Goal: Contribute content: Add original content to the website for others to see

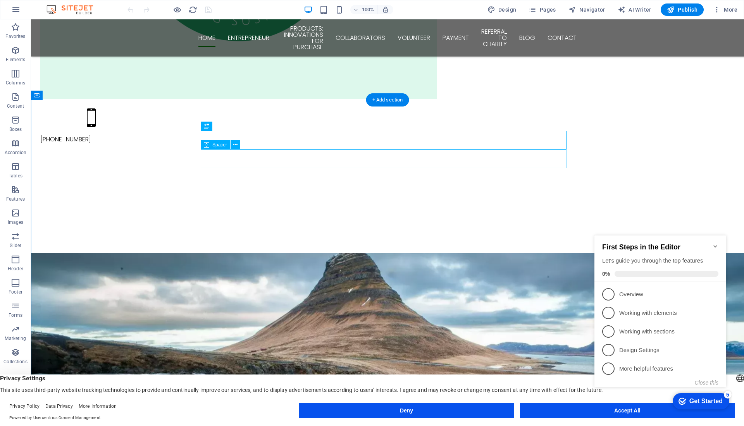
scroll to position [298, 0]
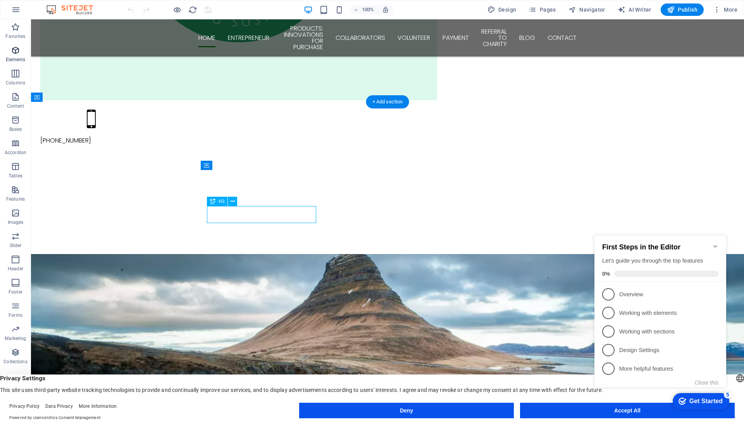
click at [12, 53] on icon "button" at bounding box center [15, 50] width 9 height 9
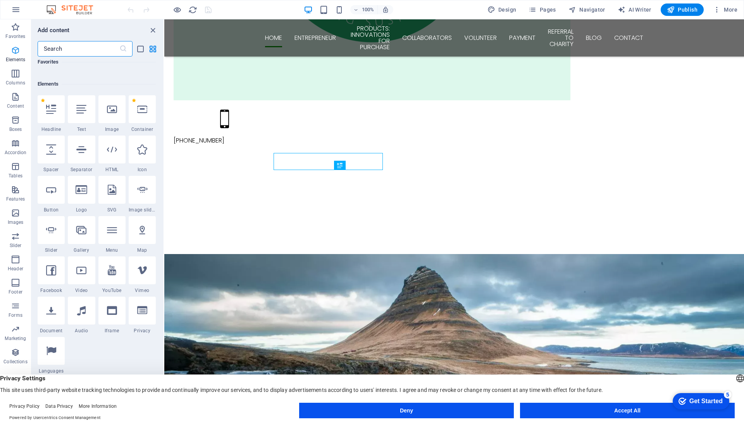
scroll to position [83, 0]
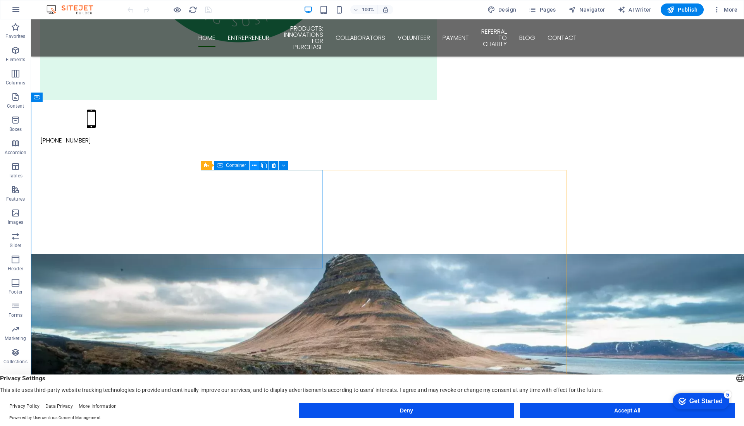
click at [252, 166] on icon at bounding box center [254, 166] width 4 height 8
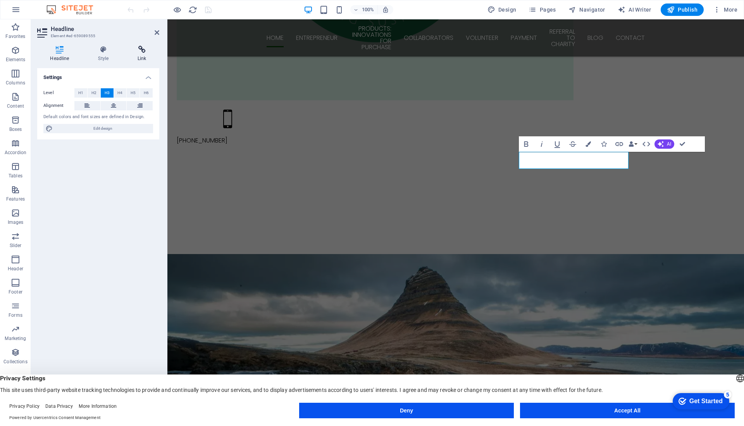
click at [143, 57] on h4 "Link" at bounding box center [142, 54] width 34 height 16
click at [139, 52] on icon at bounding box center [142, 50] width 34 height 8
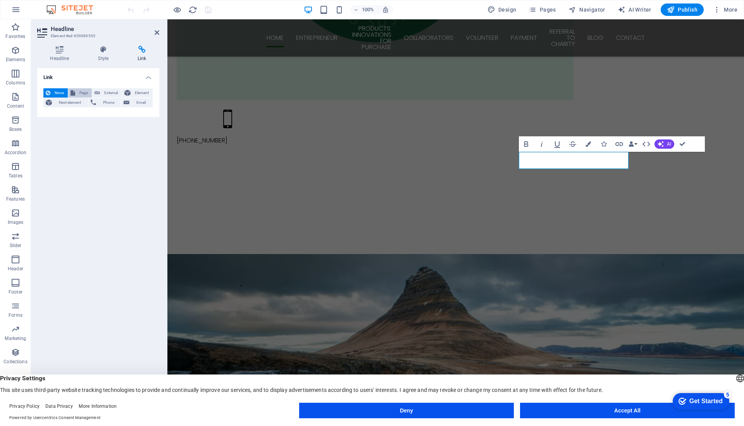
click at [77, 93] on span "Page" at bounding box center [83, 92] width 12 height 9
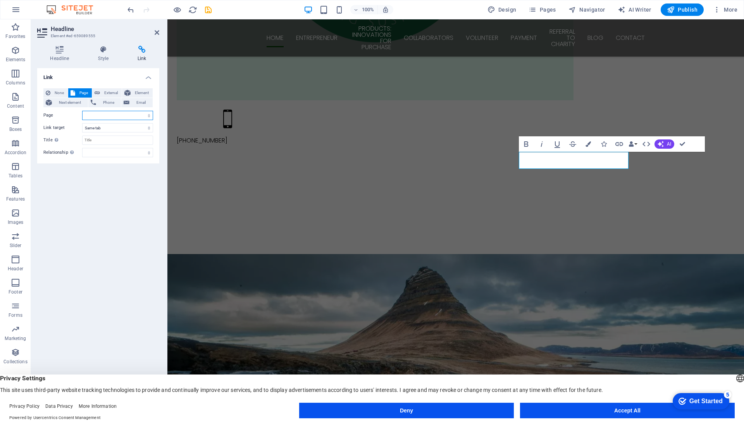
click at [99, 115] on select "Home Entrepreneur Products: Innovations for Purchase Collaborators Volunteer Pa…" at bounding box center [117, 115] width 71 height 9
select select "2"
click at [82, 111] on select "Home Entrepreneur Products: Innovations for Purchase Collaborators Volunteer Pa…" at bounding box center [117, 115] width 71 height 9
click at [206, 7] on icon "save" at bounding box center [208, 9] width 9 height 9
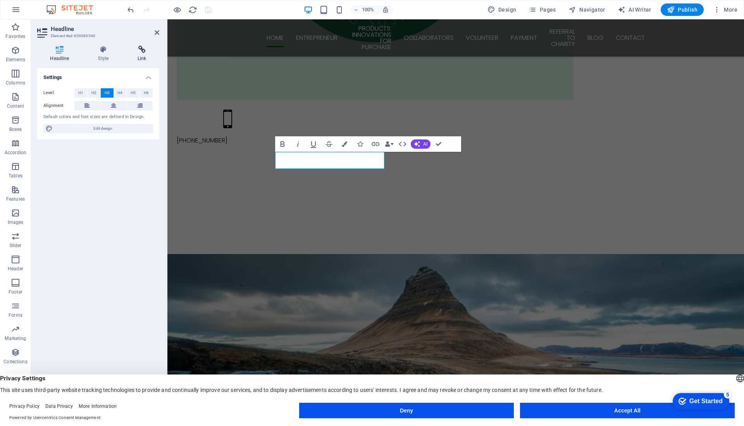
click at [141, 52] on icon at bounding box center [142, 50] width 34 height 8
click at [84, 91] on span "Page" at bounding box center [83, 92] width 12 height 9
select select
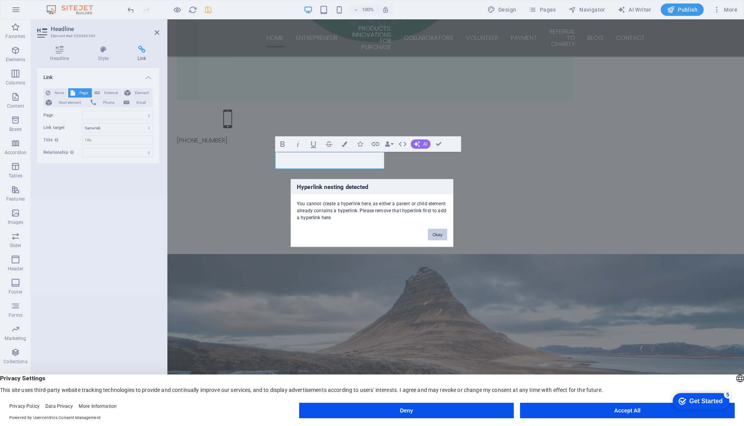
click at [440, 229] on button "Okay" at bounding box center [437, 235] width 19 height 12
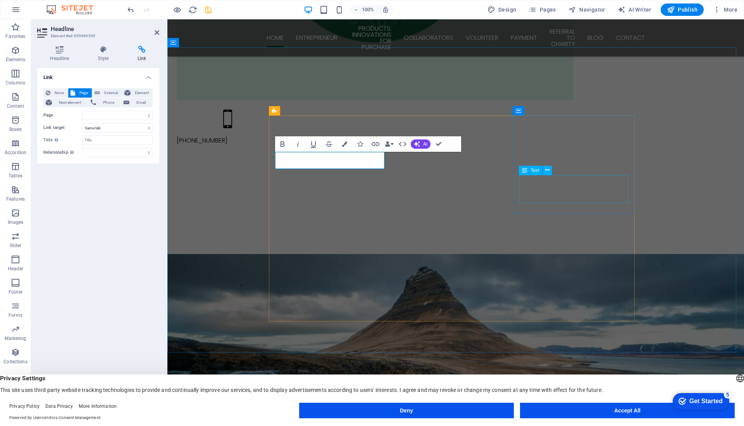
click at [531, 167] on div "Text" at bounding box center [530, 170] width 23 height 9
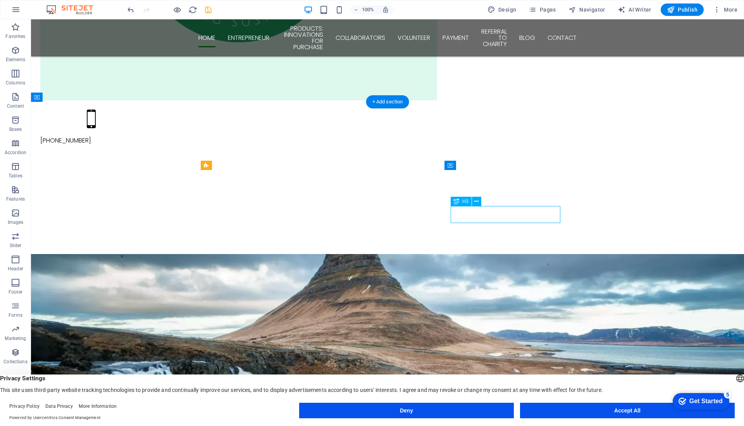
select select "2"
select select
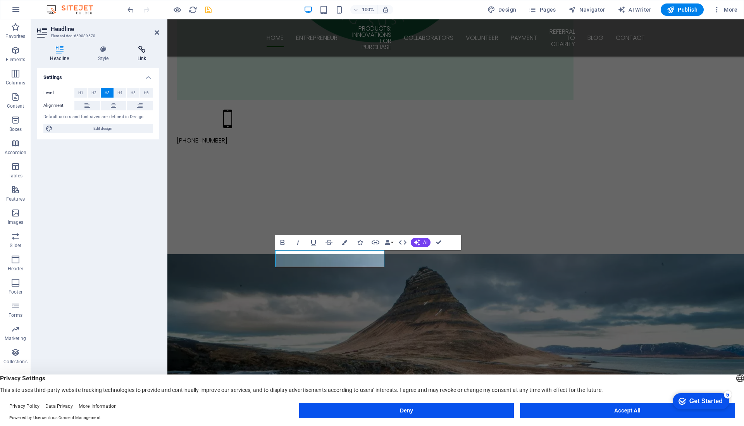
click at [142, 56] on h4 "Link" at bounding box center [142, 54] width 34 height 16
click at [83, 92] on span "Page" at bounding box center [83, 92] width 12 height 9
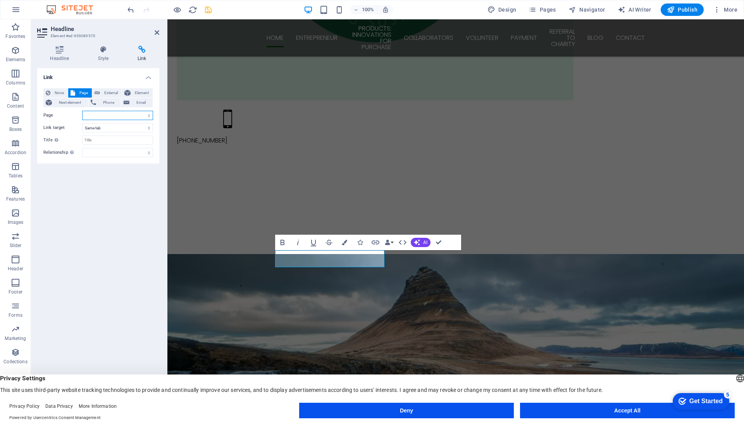
click at [100, 115] on select "Home Entrepreneur Products: Innovations for Purchase Collaborators Volunteer Pa…" at bounding box center [117, 115] width 71 height 9
select select "3"
click at [82, 111] on select "Home Entrepreneur Products: Innovations for Purchase Collaborators Volunteer Pa…" at bounding box center [117, 115] width 71 height 9
click at [207, 7] on icon "save" at bounding box center [208, 9] width 9 height 9
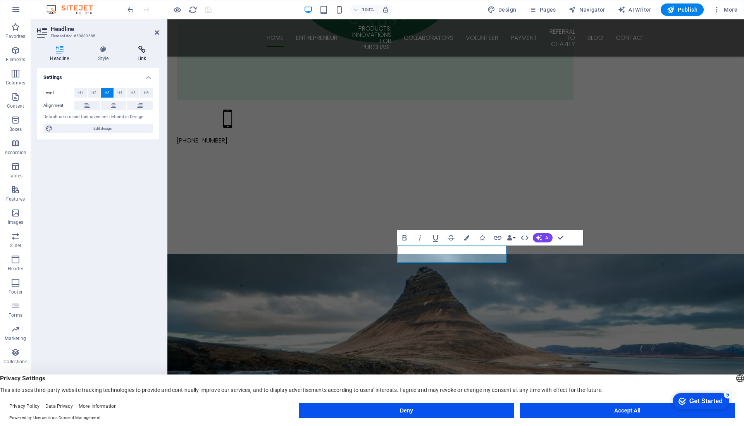
click at [142, 51] on icon at bounding box center [142, 50] width 34 height 8
click at [78, 91] on span "Page" at bounding box center [83, 92] width 12 height 9
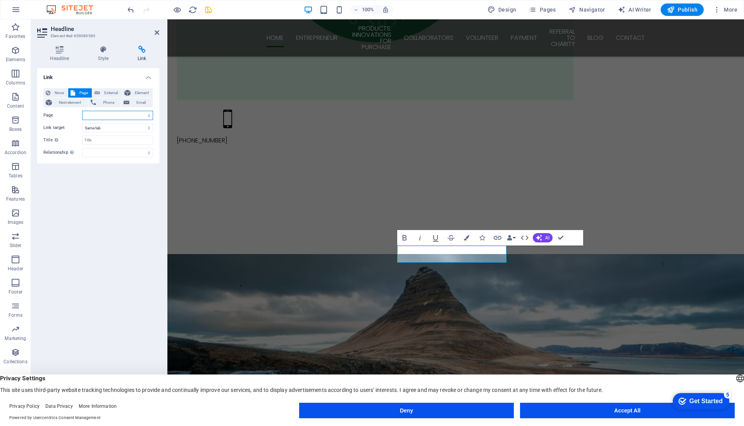
click at [116, 119] on select "Home Entrepreneur Products: Innovations for Purchase Collaborators Volunteer Pa…" at bounding box center [117, 115] width 71 height 9
select select "4"
click at [82, 111] on select "Home Entrepreneur Products: Innovations for Purchase Collaborators Volunteer Pa…" at bounding box center [117, 115] width 71 height 9
click at [206, 8] on icon "save" at bounding box center [208, 9] width 9 height 9
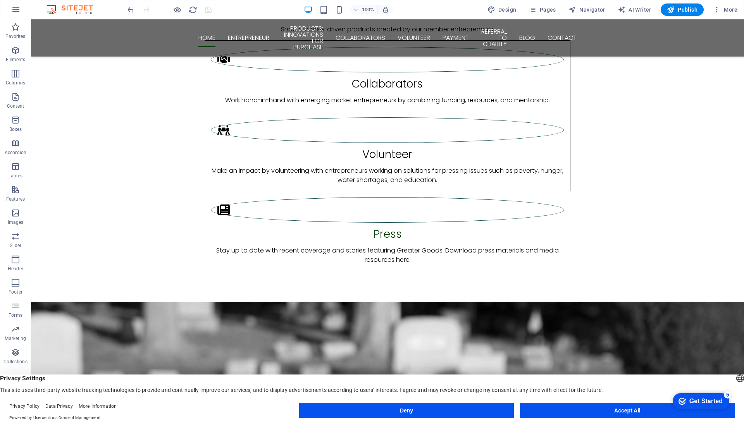
scroll to position [1170, 0]
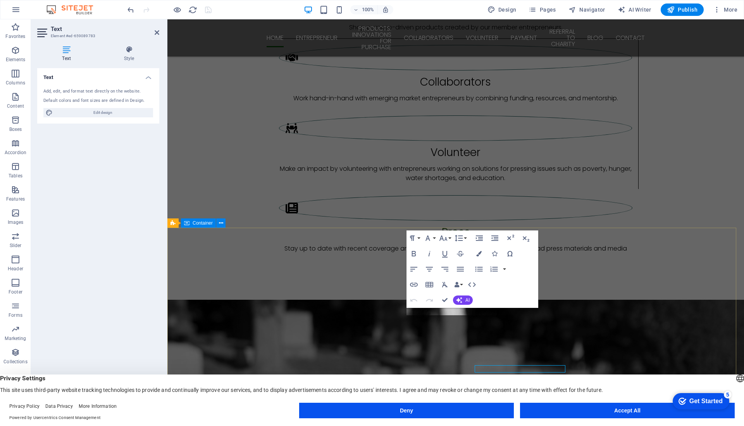
scroll to position [1113, 0]
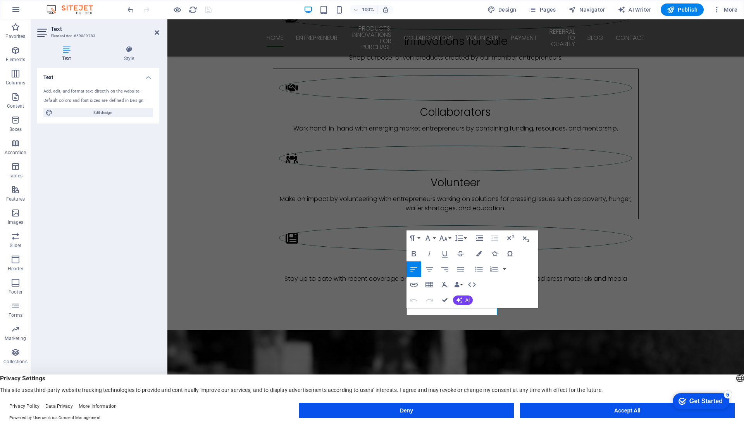
click at [64, 53] on h4 "Text" at bounding box center [68, 54] width 62 height 16
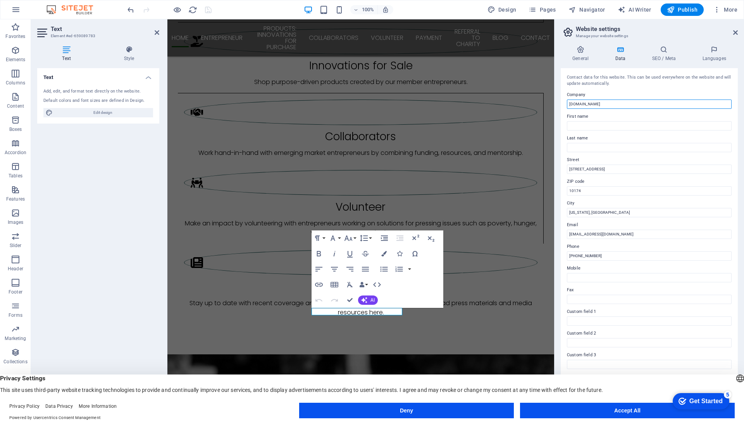
drag, startPoint x: 785, startPoint y: 120, endPoint x: 549, endPoint y: 98, distance: 236.2
type input "Greater Goods"
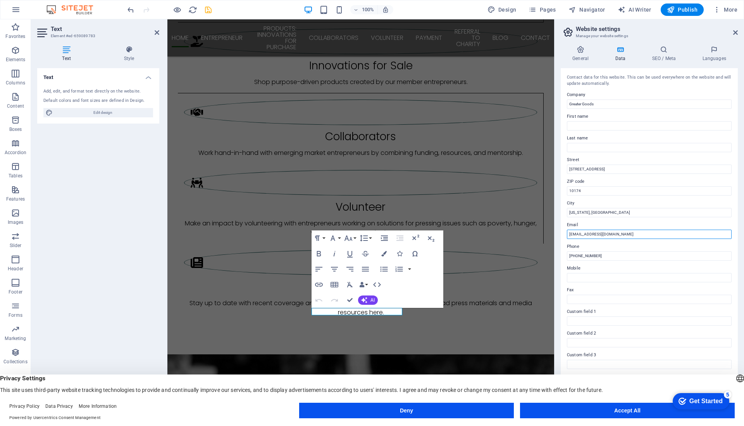
click at [588, 232] on input "[EMAIL_ADDRESS][DOMAIN_NAME]" at bounding box center [649, 234] width 165 height 9
type input "[EMAIL_ADDRESS][DOMAIN_NAME]"
click at [647, 36] on h3 "Manage your website settings" at bounding box center [649, 36] width 146 height 7
click at [208, 9] on icon "save" at bounding box center [208, 9] width 9 height 9
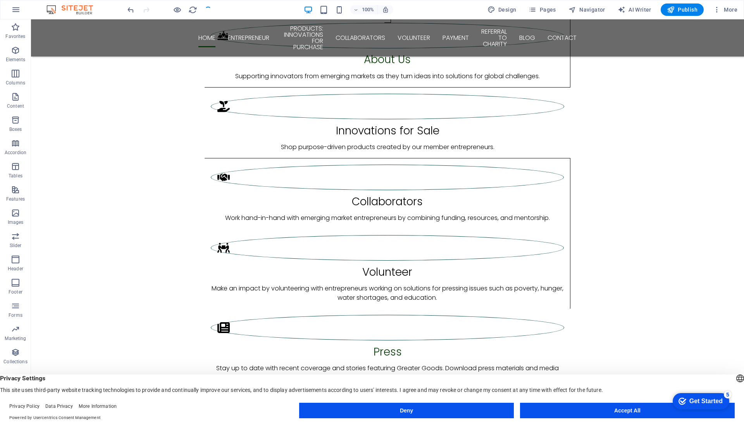
scroll to position [1170, 0]
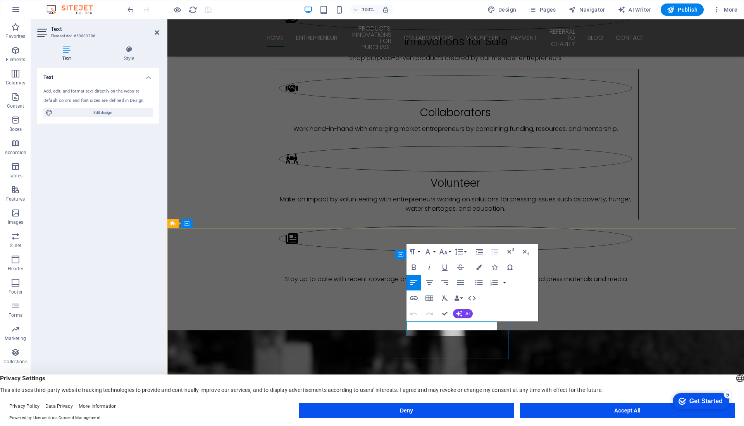
drag, startPoint x: 458, startPoint y: 332, endPoint x: 396, endPoint y: 330, distance: 62.4
drag, startPoint x: 455, startPoint y: 325, endPoint x: 416, endPoint y: 326, distance: 38.4
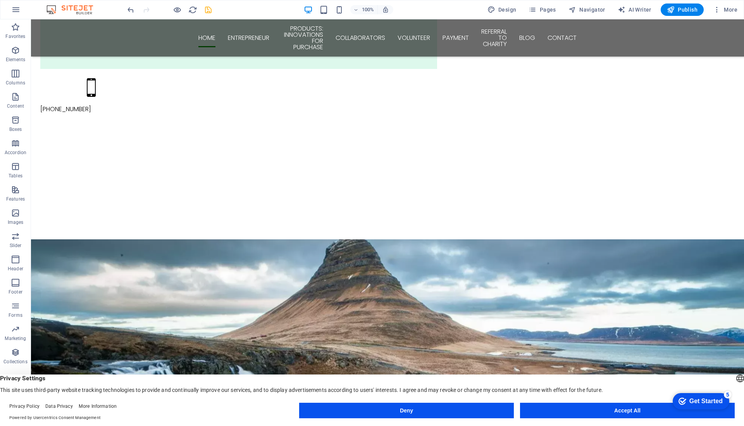
scroll to position [332, 0]
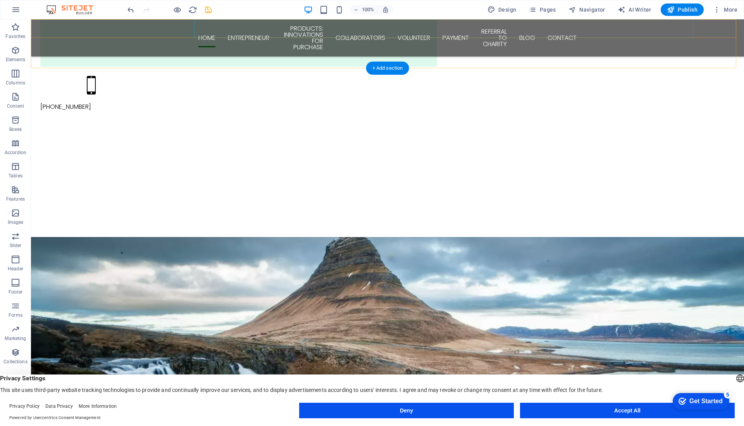
click at [267, 30] on nav "Home Entrepreneur Products: Innovations for Purchase Collaborators Volunteer Pa…" at bounding box center [387, 37] width 378 height 37
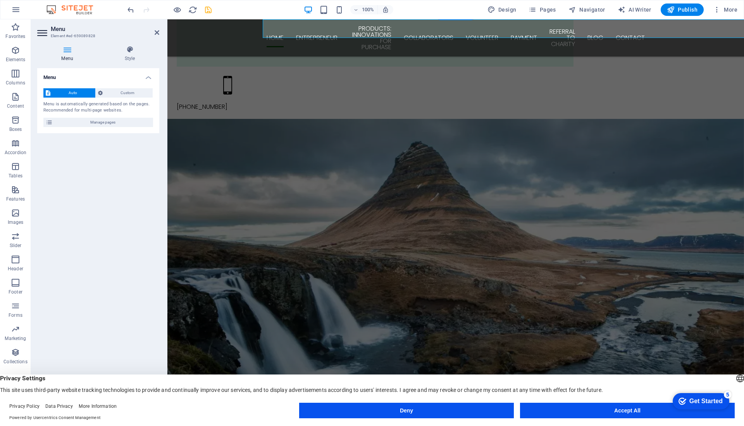
click at [358, 25] on nav "Home Entrepreneur Products: Innovations for Purchase Collaborators Volunteer Pa…" at bounding box center [456, 37] width 378 height 37
click at [131, 91] on span "Custom" at bounding box center [128, 92] width 46 height 9
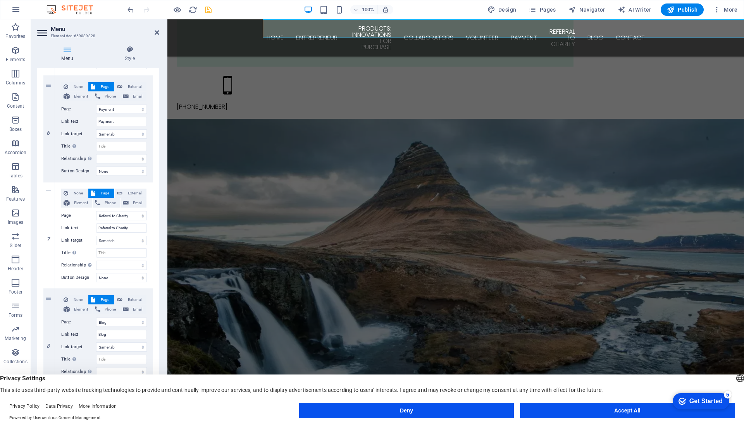
scroll to position [600, 0]
click at [141, 213] on select "Home Entrepreneur Products: Innovations for Purchase Collaborators Volunteer Pa…" at bounding box center [121, 214] width 51 height 9
click at [50, 215] on div "7" at bounding box center [49, 234] width 12 height 106
select select
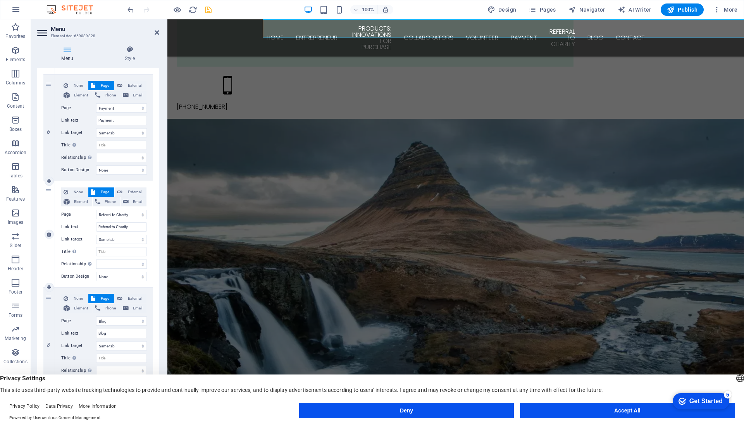
select select
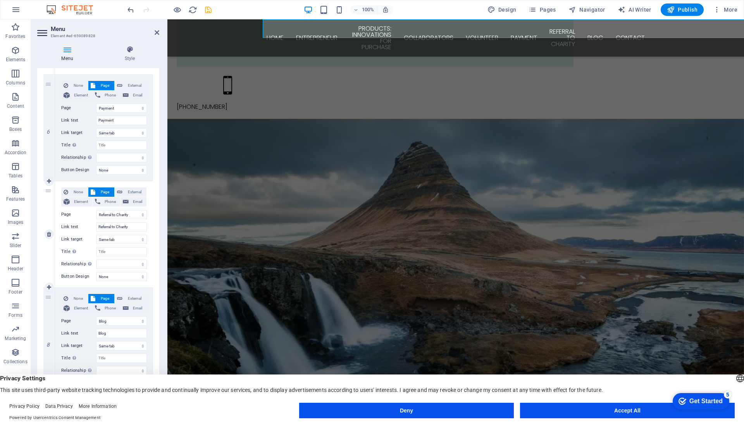
select select
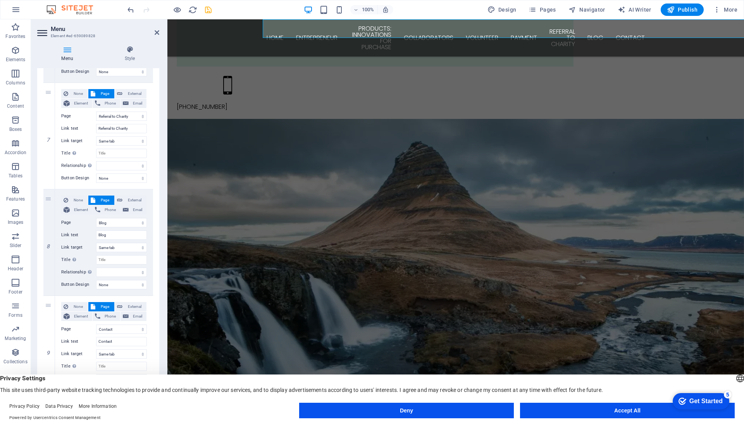
scroll to position [713, 0]
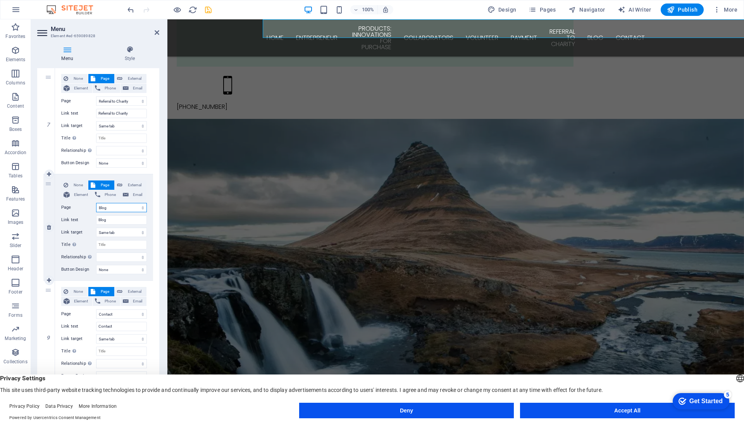
click at [102, 208] on select "Home Entrepreneur Products: Innovations for Purchase Collaborators Volunteer Pa…" at bounding box center [121, 207] width 51 height 9
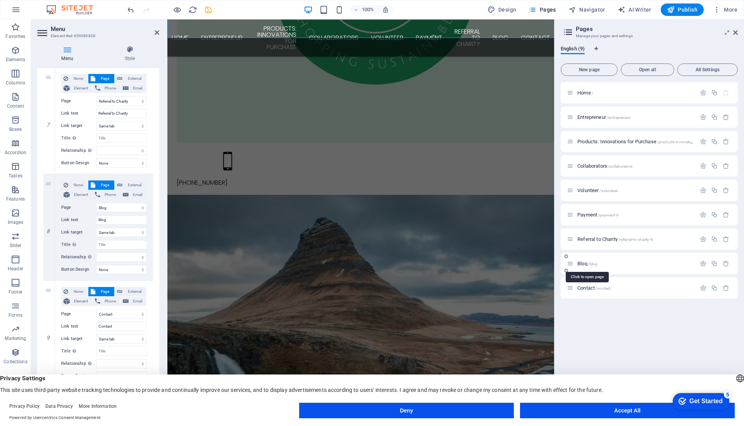
click at [582, 262] on span "Blog /blog" at bounding box center [587, 264] width 20 height 6
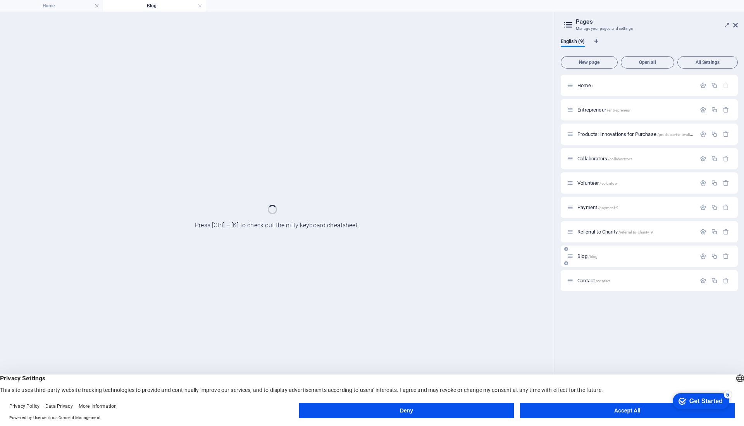
scroll to position [0, 0]
click at [582, 262] on div "Blog /blog" at bounding box center [649, 256] width 177 height 21
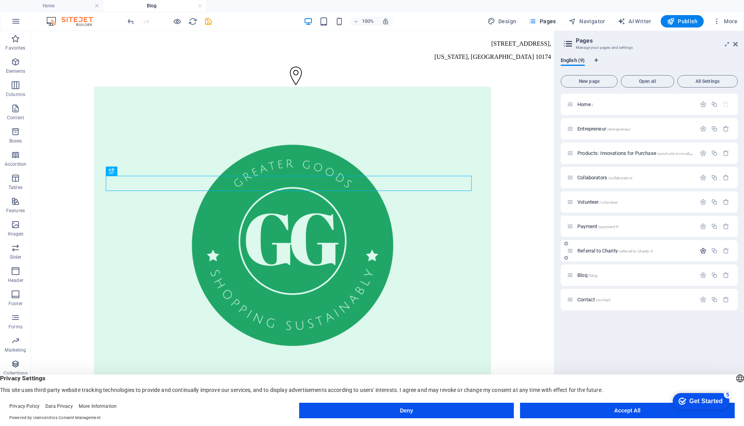
click at [701, 250] on icon "button" at bounding box center [703, 251] width 7 height 7
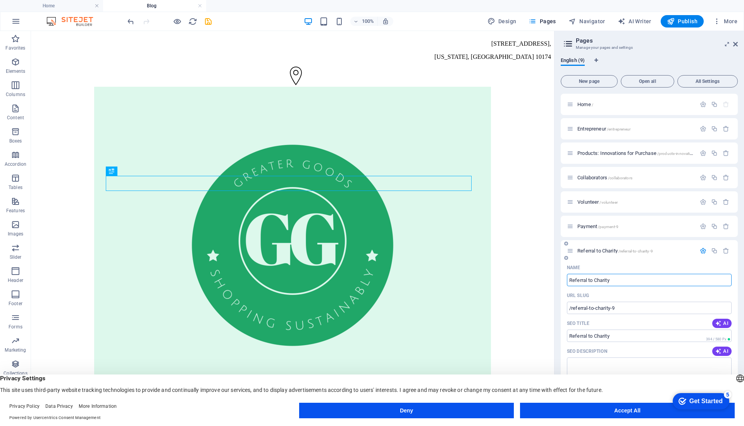
click at [615, 280] on input "Referral to Charity" at bounding box center [649, 280] width 165 height 12
drag, startPoint x: 735, startPoint y: 225, endPoint x: 743, endPoint y: 286, distance: 61.0
click at [743, 286] on div "English (9) New page Open all All Settings Home / Entrepreneur /entrepreneur Pr…" at bounding box center [648, 232] width 189 height 363
click at [567, 251] on icon at bounding box center [570, 251] width 7 height 7
click at [571, 256] on div "Referral to Charity /referral-to-charity-9" at bounding box center [649, 250] width 177 height 21
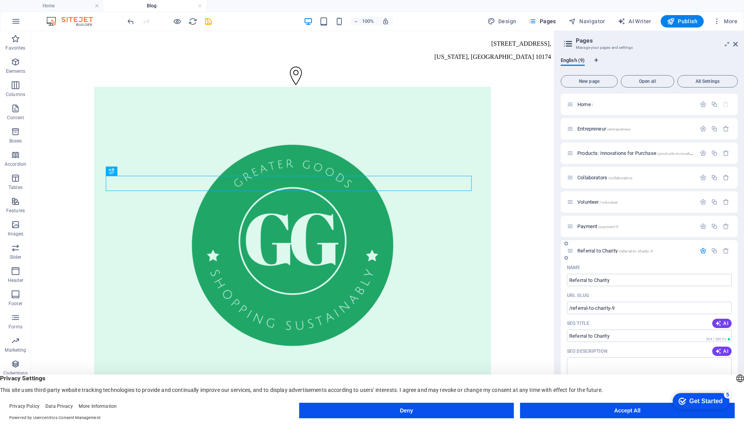
click at [570, 251] on icon at bounding box center [570, 251] width 7 height 7
click at [591, 225] on span "Payment /payment-9" at bounding box center [597, 227] width 41 height 6
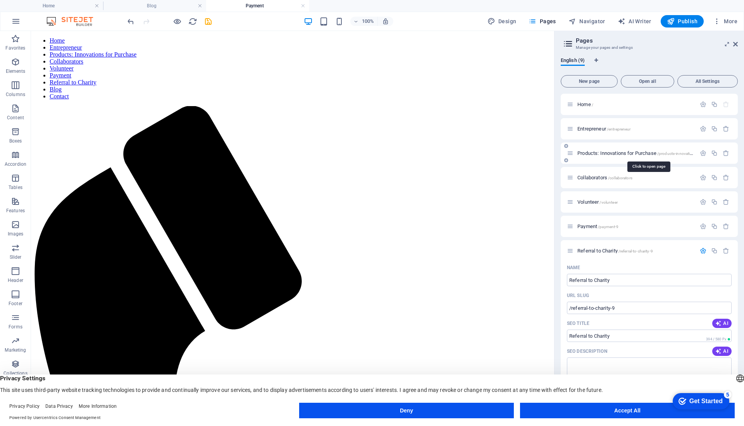
click at [590, 151] on span "Products: Innovations for Purchase /products-innovations-for-purchase" at bounding box center [648, 153] width 143 height 6
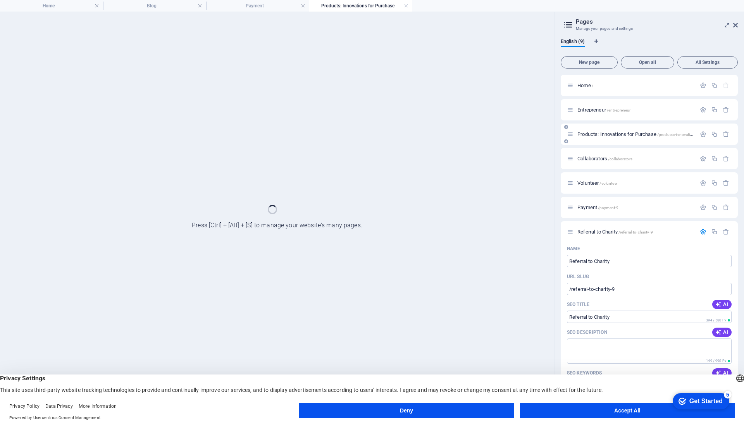
click at [590, 151] on div "Collaborators /collaborators" at bounding box center [649, 158] width 177 height 21
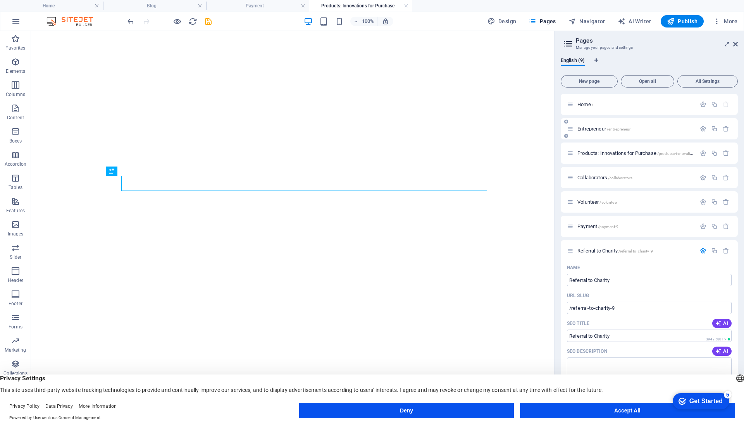
click at [590, 137] on div "Entrepreneur /entrepreneur" at bounding box center [649, 128] width 177 height 21
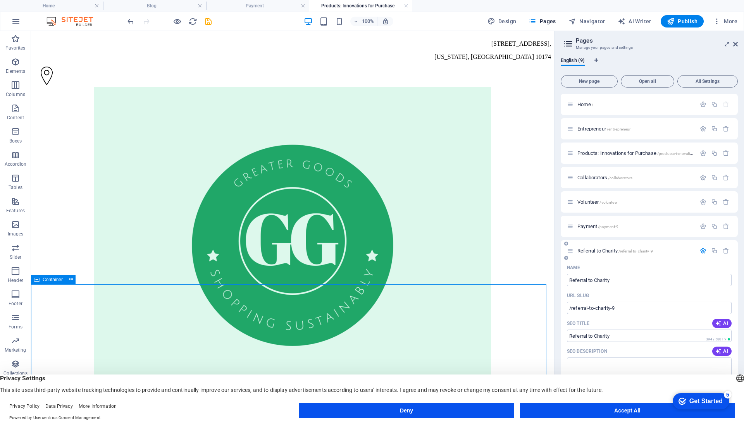
click at [570, 251] on icon at bounding box center [570, 251] width 7 height 7
click at [571, 252] on icon at bounding box center [570, 251] width 7 height 7
click at [577, 248] on p "Referral to Charity /referral-to-charity-9" at bounding box center [635, 250] width 116 height 5
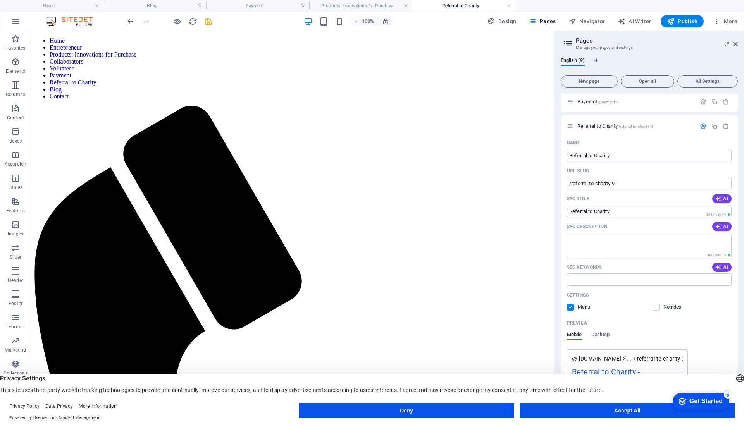
scroll to position [123, 0]
click at [565, 132] on div at bounding box center [566, 135] width 5 height 7
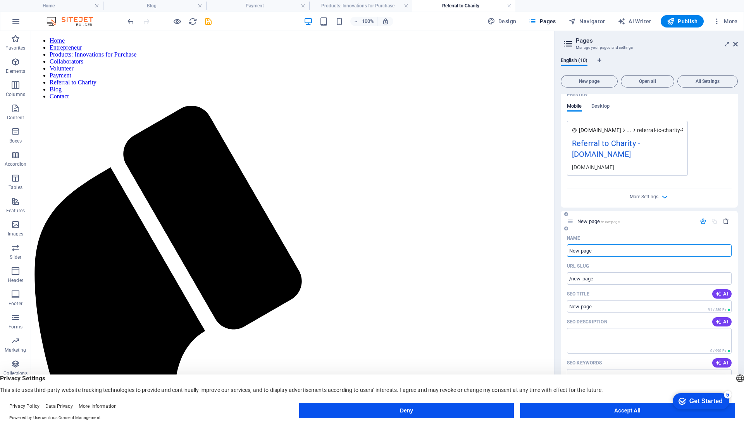
click at [726, 218] on icon "button" at bounding box center [726, 221] width 7 height 7
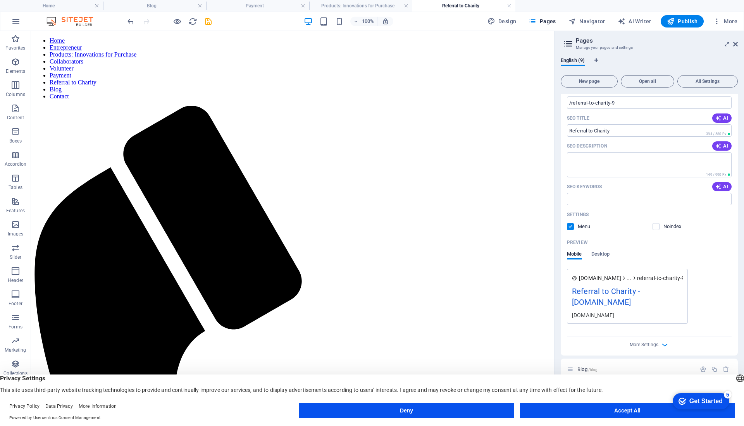
scroll to position [205, 0]
click at [639, 345] on span "More Settings" at bounding box center [644, 344] width 29 height 5
drag, startPoint x: 735, startPoint y: 270, endPoint x: 737, endPoint y: 209, distance: 61.6
click at [737, 209] on div "Home / Entrepreneur /entrepreneur Products: Innovations for Purchase /products-…" at bounding box center [649, 251] width 177 height 314
click at [248, 38] on nav "Home Entrepreneur Products: Innovations for Purchase Collaborators Volunteer Pa…" at bounding box center [292, 68] width 517 height 63
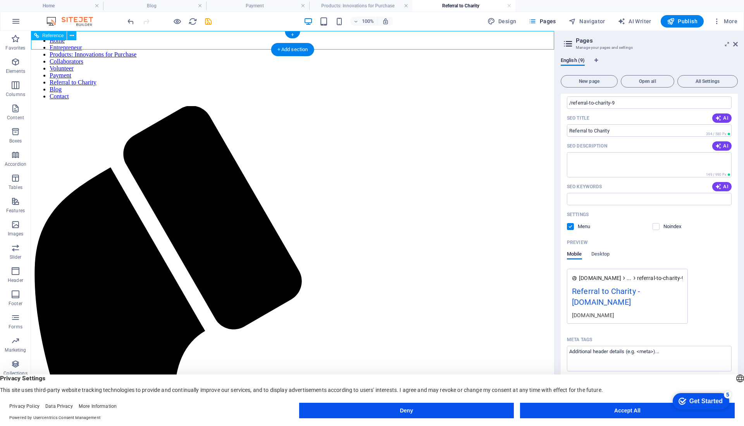
click at [248, 38] on nav "Home Entrepreneur Products: Innovations for Purchase Collaborators Volunteer Pa…" at bounding box center [292, 68] width 517 height 63
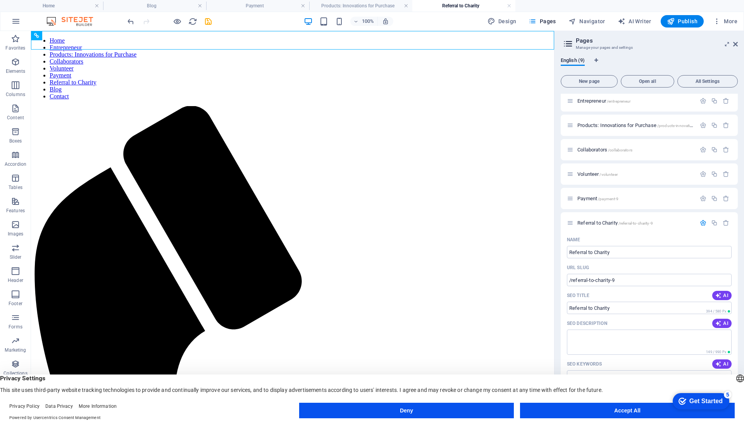
scroll to position [0, 0]
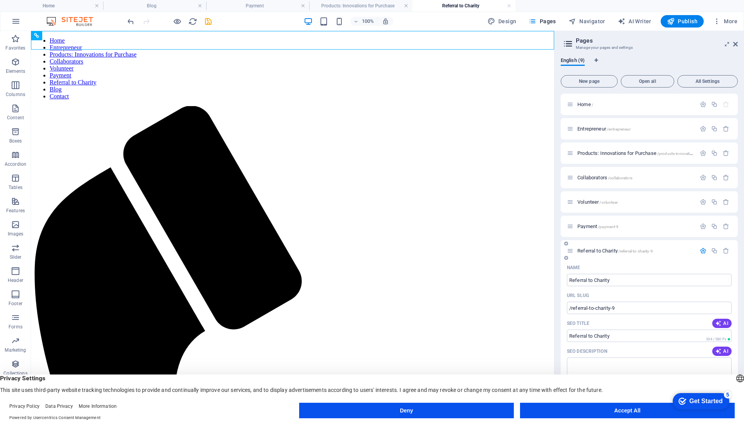
click at [568, 251] on icon at bounding box center [570, 251] width 7 height 7
click at [564, 259] on icon at bounding box center [566, 258] width 4 height 5
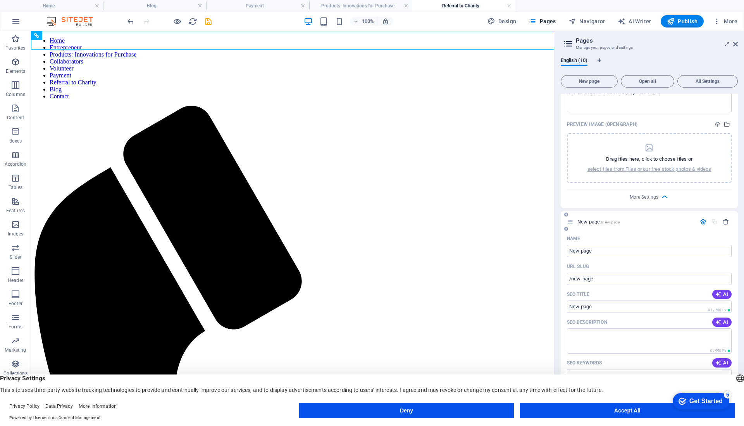
click at [724, 222] on icon "button" at bounding box center [726, 222] width 7 height 7
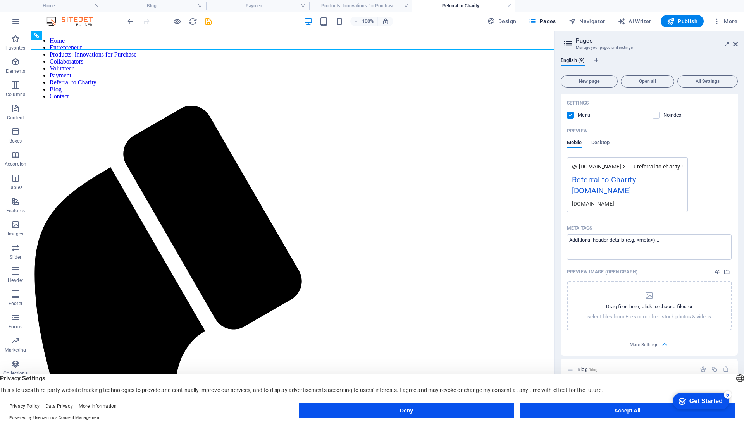
scroll to position [317, 0]
click at [567, 45] on icon at bounding box center [568, 43] width 12 height 11
click at [702, 77] on button "All Settings" at bounding box center [707, 81] width 60 height 12
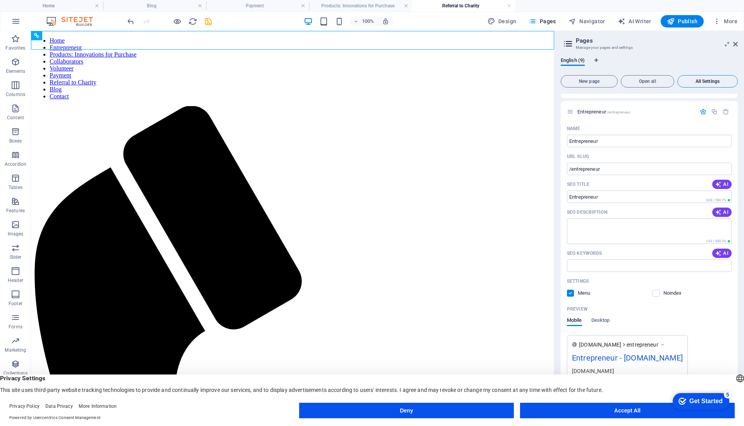
scroll to position [2574, 0]
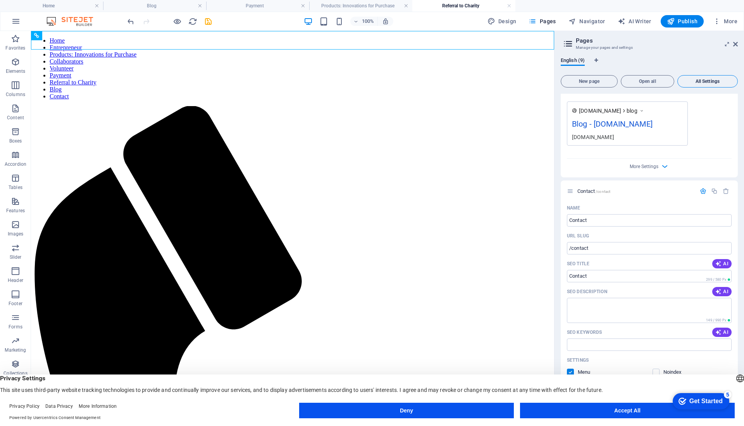
click at [710, 79] on span "All Settings" at bounding box center [707, 81] width 53 height 5
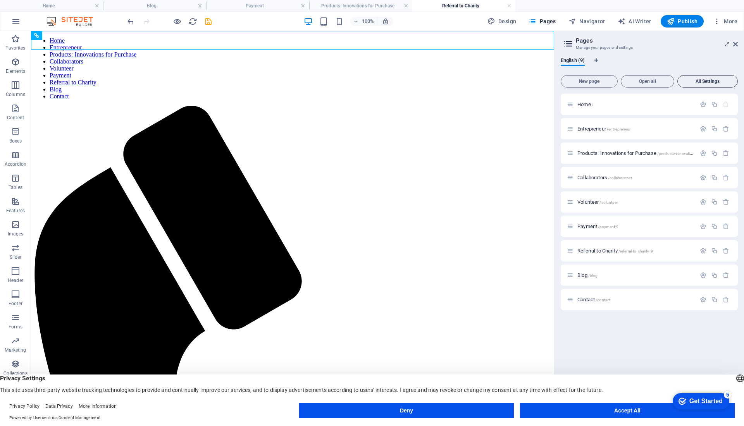
scroll to position [0, 0]
drag, startPoint x: 583, startPoint y: 225, endPoint x: 580, endPoint y: 173, distance: 52.8
click at [580, 173] on div "Home / Entrepreneur /entrepreneur Products: Innovations for Purchase /products-…" at bounding box center [649, 202] width 177 height 217
drag, startPoint x: 572, startPoint y: 229, endPoint x: 571, endPoint y: 170, distance: 58.1
click at [571, 170] on div "Home / Entrepreneur /entrepreneur Products: Innovations for Purchase /products-…" at bounding box center [649, 202] width 177 height 217
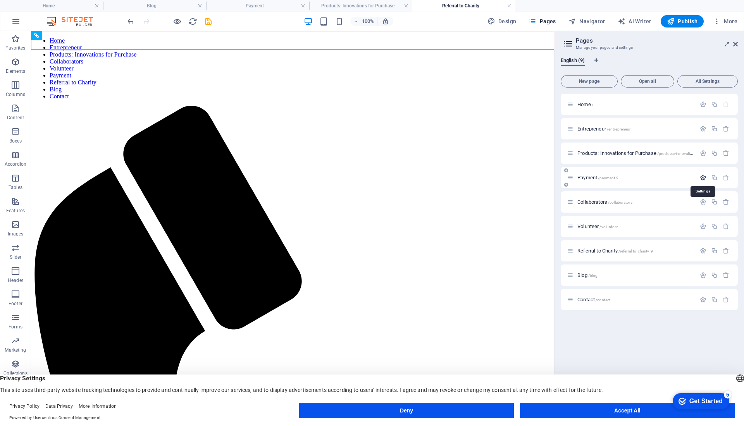
click at [701, 177] on icon "button" at bounding box center [703, 177] width 7 height 7
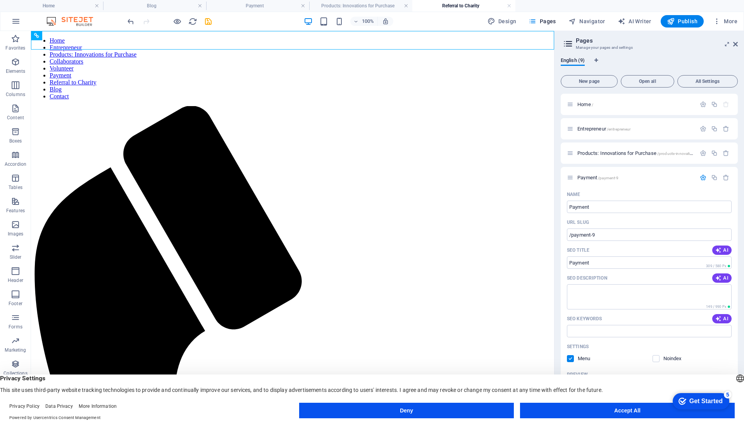
drag, startPoint x: 738, startPoint y: 194, endPoint x: 742, endPoint y: 224, distance: 30.4
click at [742, 224] on div "English (9) New page Open all All Settings Home / Entrepreneur /entrepreneur Pr…" at bounding box center [648, 232] width 189 height 363
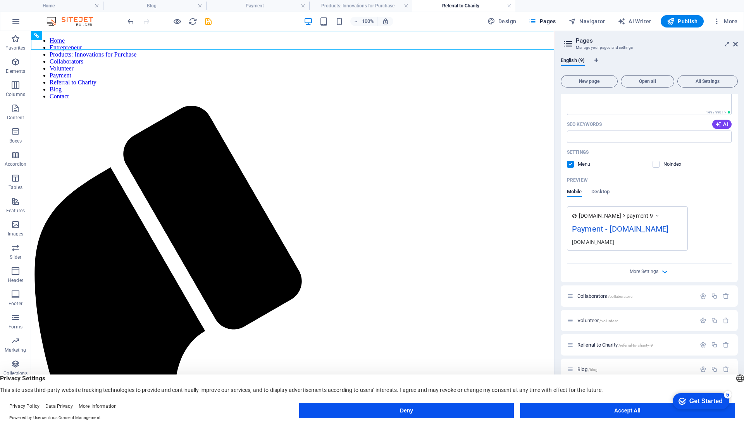
scroll to position [204, 0]
click at [637, 273] on span "More Settings" at bounding box center [644, 271] width 29 height 5
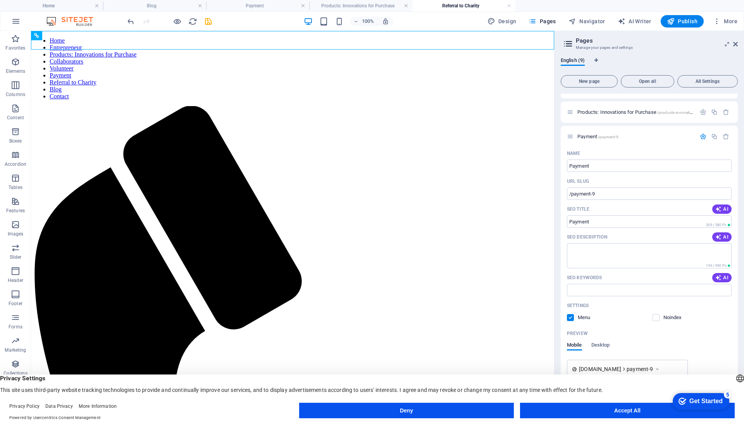
scroll to position [0, 0]
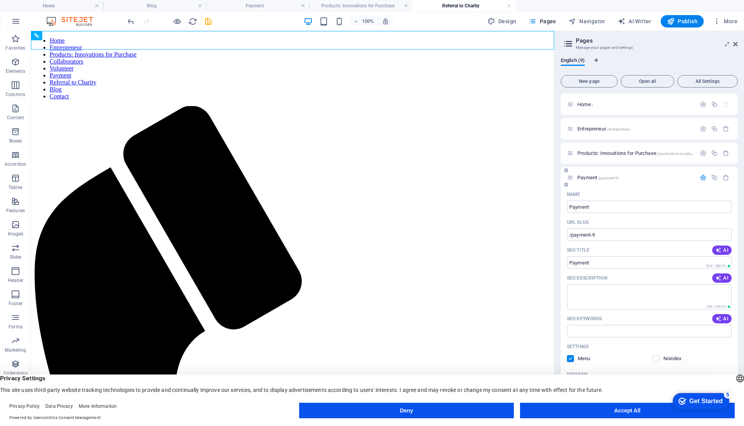
click at [566, 184] on icon at bounding box center [566, 184] width 4 height 5
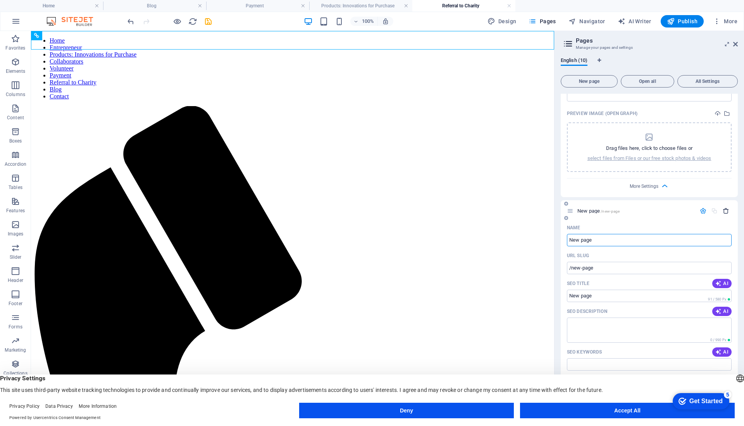
click at [725, 214] on icon "button" at bounding box center [726, 211] width 7 height 7
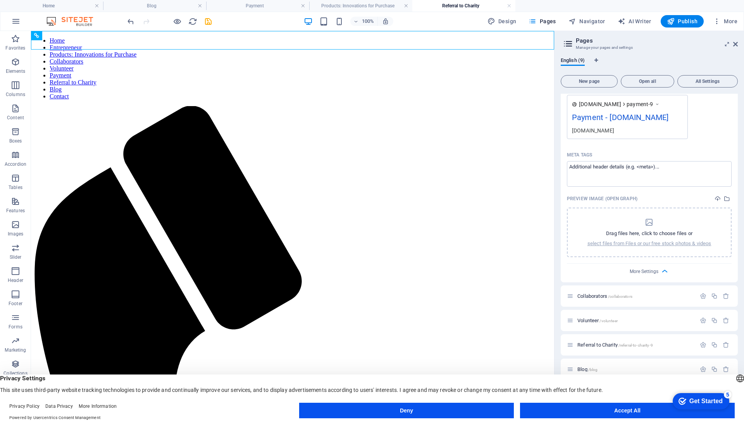
scroll to position [317, 0]
drag, startPoint x: 735, startPoint y: 268, endPoint x: 743, endPoint y: 204, distance: 64.4
click at [743, 204] on div "English (9) New page Open all All Settings Home / Entrepreneur /entrepreneur Pr…" at bounding box center [648, 232] width 189 height 363
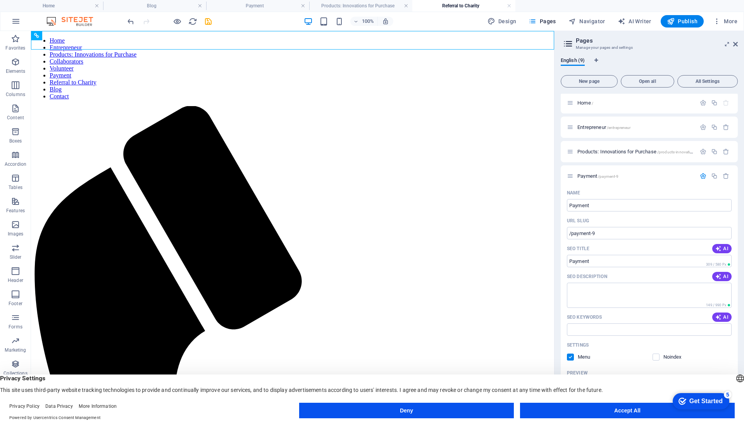
scroll to position [0, 0]
click at [578, 177] on span "Payment /payment-9" at bounding box center [597, 178] width 41 height 6
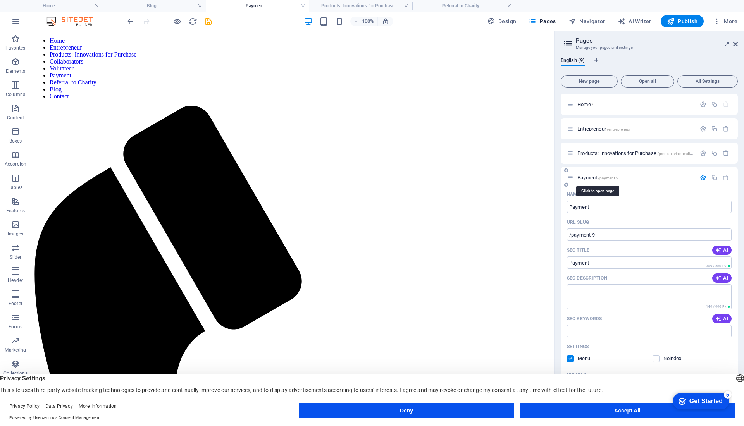
click at [570, 177] on icon at bounding box center [570, 177] width 7 height 7
click at [579, 176] on span "Payment /payment-9" at bounding box center [597, 178] width 41 height 6
click at [566, 170] on icon at bounding box center [566, 170] width 4 height 5
click at [573, 193] on p "Name" at bounding box center [573, 194] width 13 height 6
click at [573, 201] on input "New page" at bounding box center [649, 207] width 165 height 12
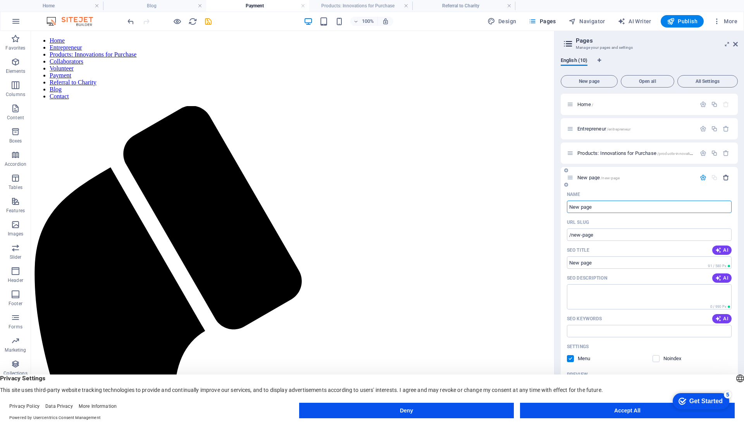
click at [724, 179] on icon "button" at bounding box center [726, 177] width 7 height 7
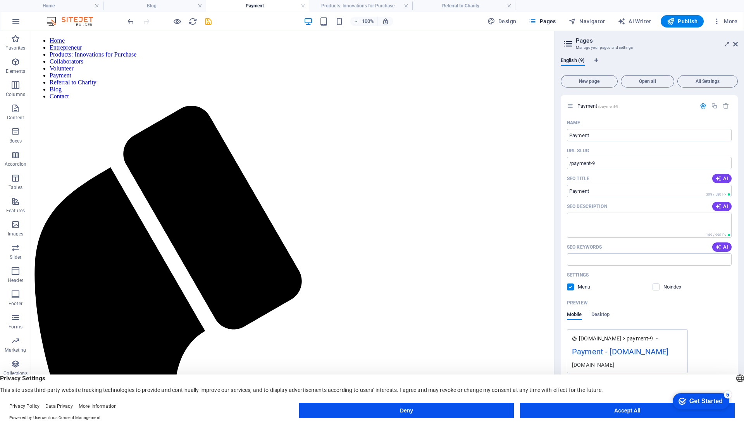
scroll to position [15, 0]
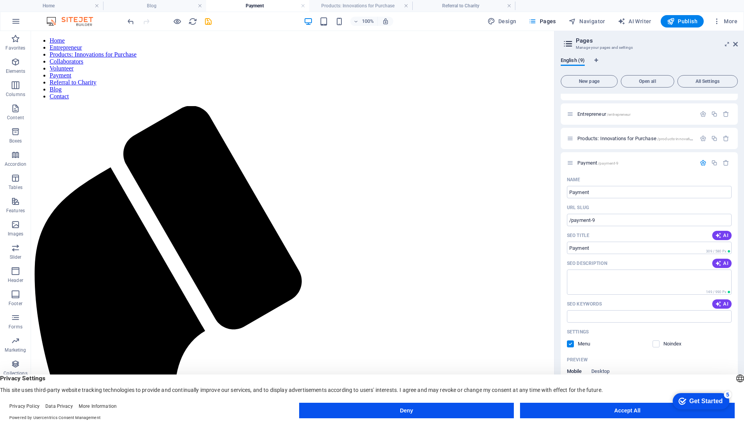
click at [112, 40] on nav "Home Entrepreneur Products: Innovations for Purchase Collaborators Volunteer Pa…" at bounding box center [292, 68] width 517 height 63
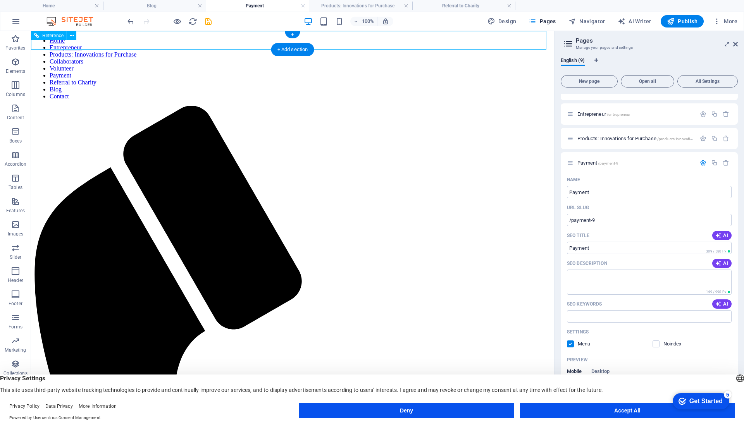
click at [549, 23] on span "Pages" at bounding box center [541, 21] width 27 height 8
click at [573, 49] on icon at bounding box center [568, 43] width 12 height 11
click at [616, 51] on h3 "Manage your pages and settings" at bounding box center [649, 47] width 146 height 7
click at [596, 57] on button "Language Tabs" at bounding box center [596, 61] width 5 height 9
select select "41"
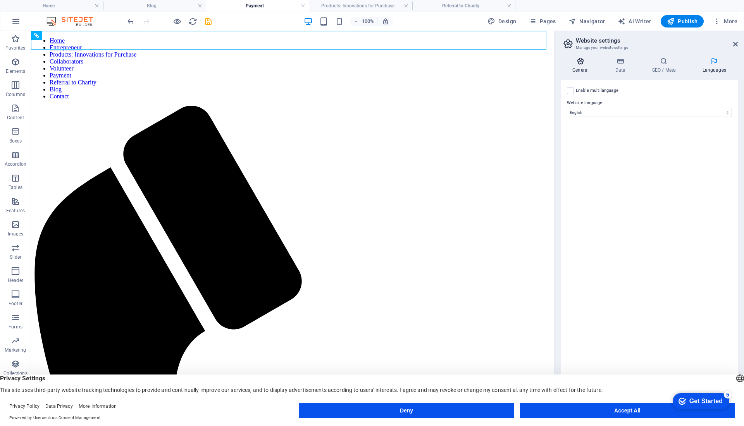
click at [588, 65] on h4 "General" at bounding box center [582, 65] width 43 height 16
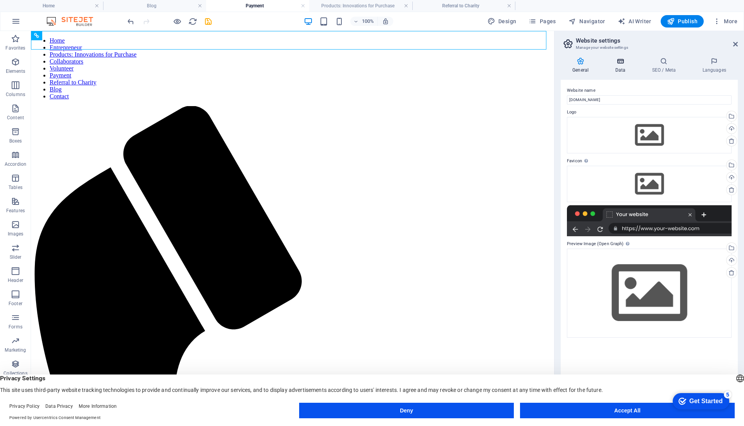
click at [620, 63] on icon at bounding box center [620, 61] width 34 height 8
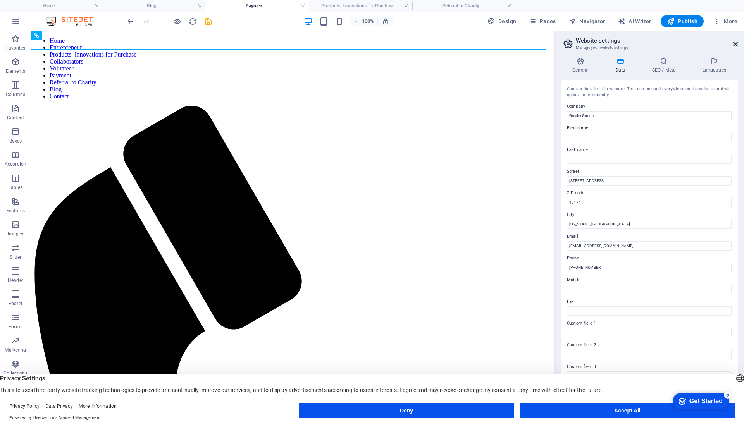
click at [735, 44] on icon at bounding box center [735, 44] width 5 height 6
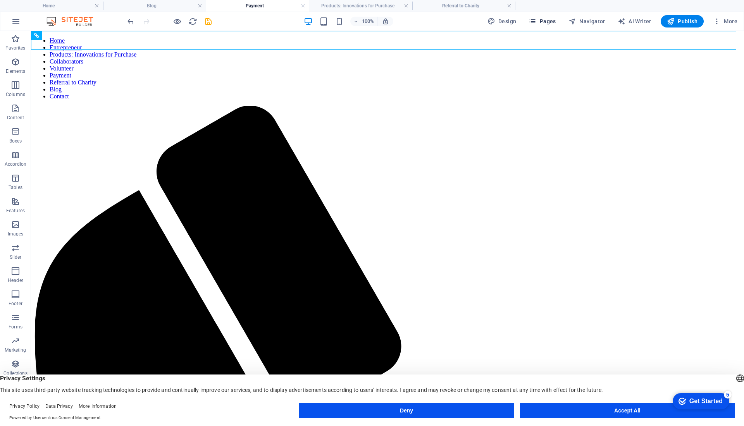
click at [547, 22] on span "Pages" at bounding box center [541, 21] width 27 height 8
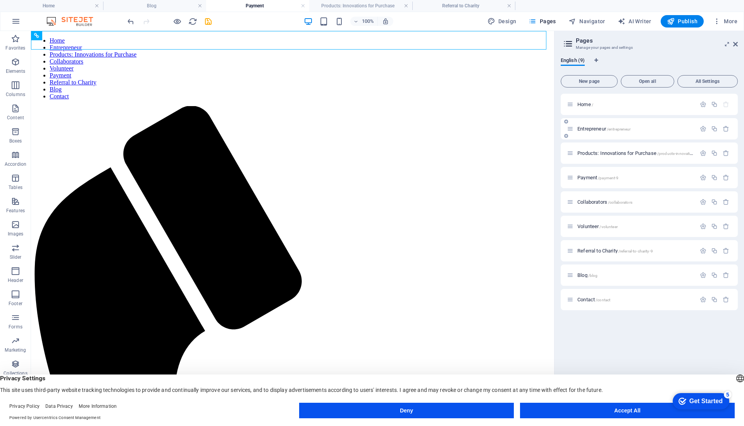
click at [604, 126] on span "Entrepreneur /entrepreneur" at bounding box center [603, 129] width 53 height 6
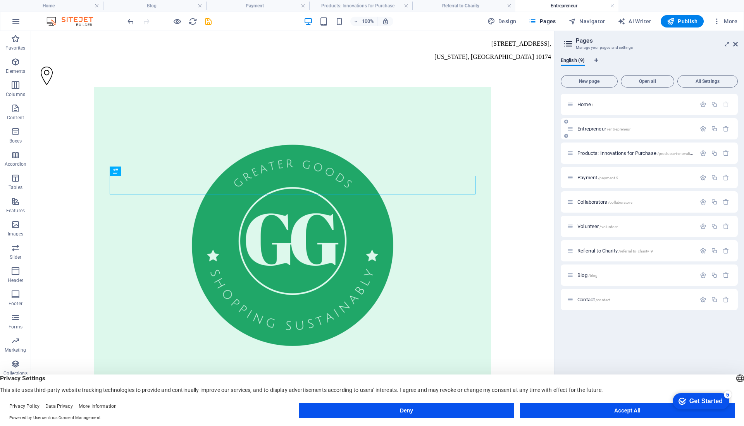
scroll to position [0, 0]
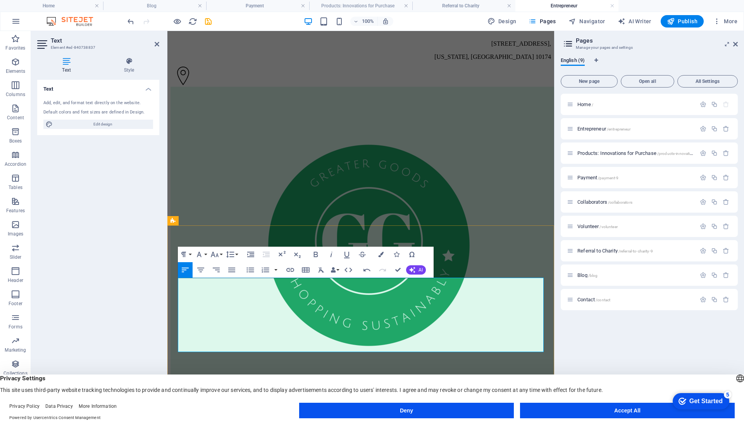
drag, startPoint x: 204, startPoint y: 301, endPoint x: 281, endPoint y: 329, distance: 82.1
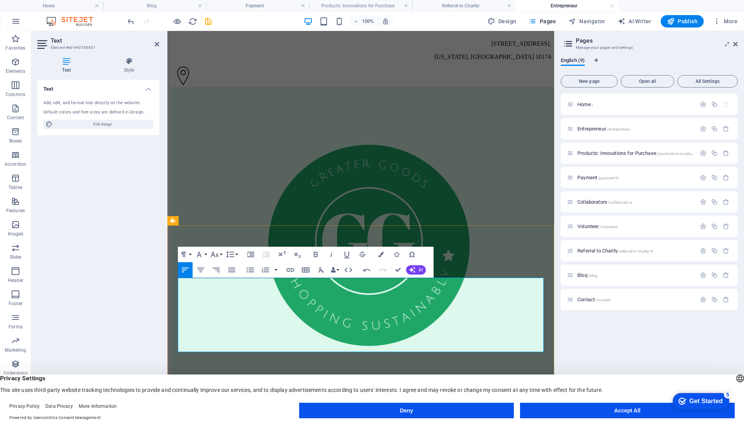
click at [376, 277] on button "Redo" at bounding box center [382, 269] width 15 height 15
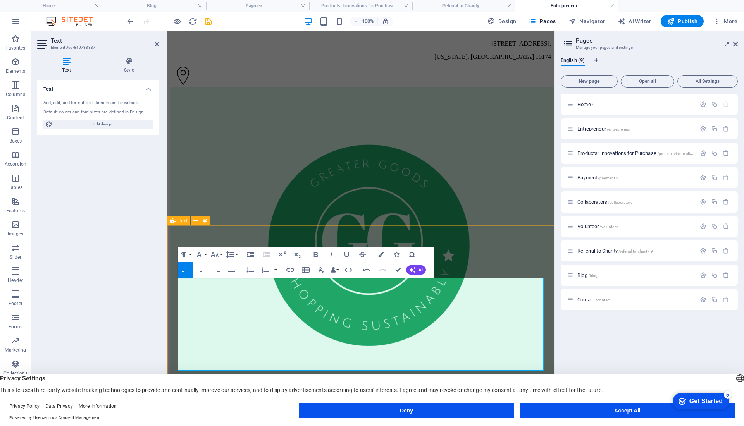
drag, startPoint x: 181, startPoint y: 330, endPoint x: 499, endPoint y: 402, distance: 327.0
drag, startPoint x: 184, startPoint y: 327, endPoint x: 186, endPoint y: 333, distance: 6.1
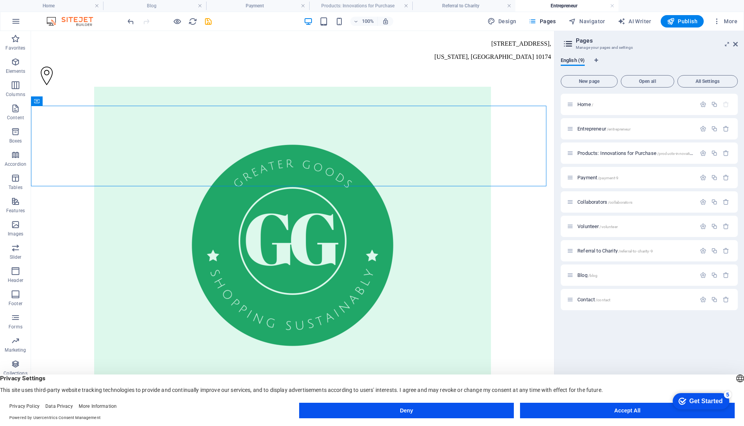
scroll to position [42, 0]
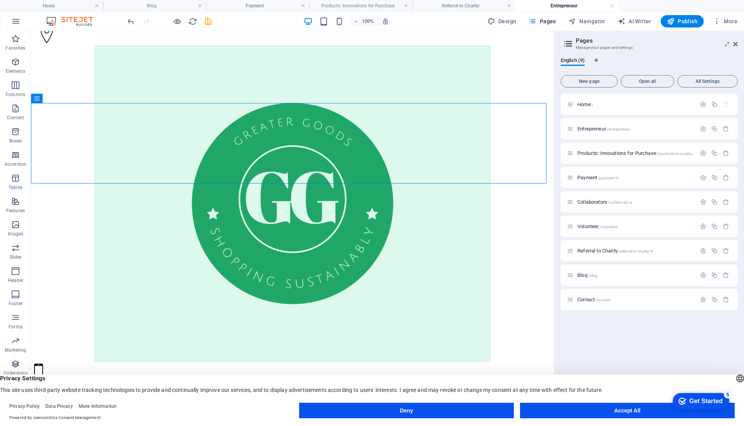
drag, startPoint x: 547, startPoint y: 282, endPoint x: 590, endPoint y: 369, distance: 96.5
click at [0, 0] on button "Deny" at bounding box center [0, 0] width 0 height 0
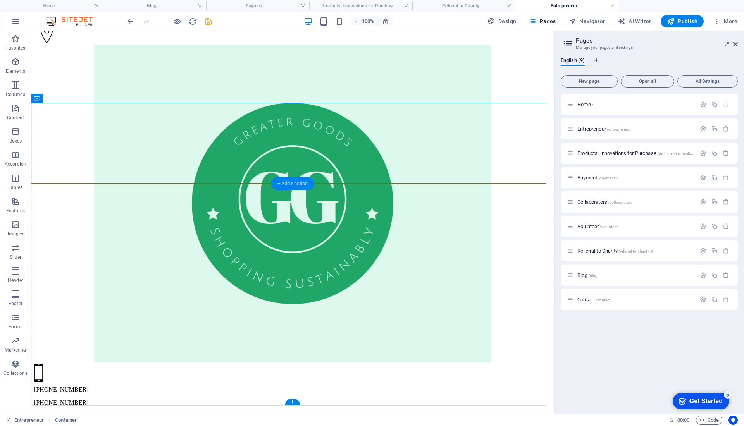
click at [305, 185] on div "+ Add section" at bounding box center [292, 183] width 43 height 13
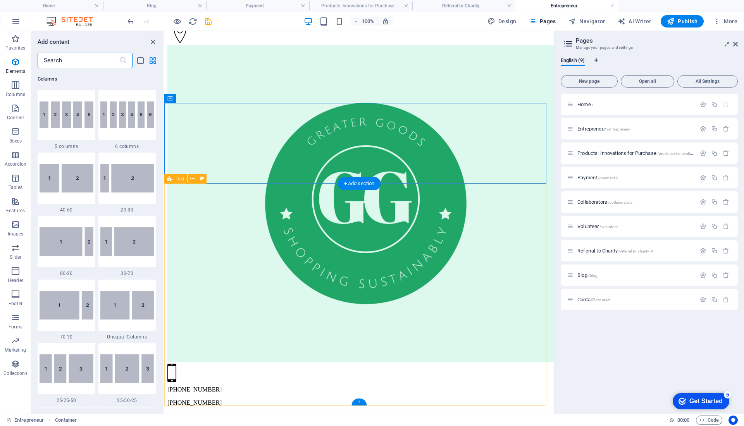
scroll to position [1356, 0]
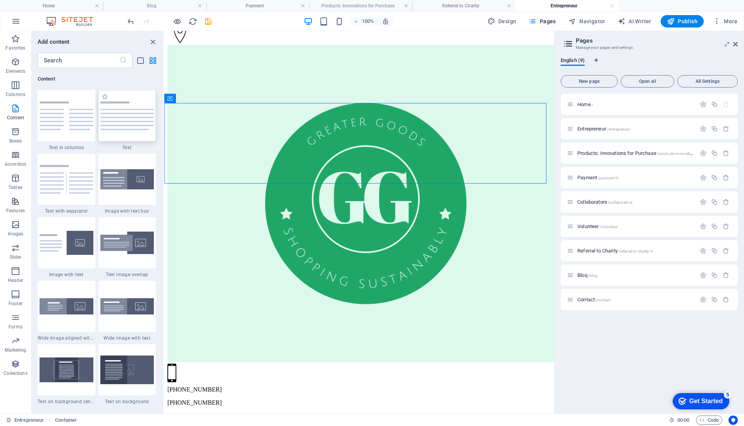
click at [131, 116] on img at bounding box center [127, 116] width 54 height 29
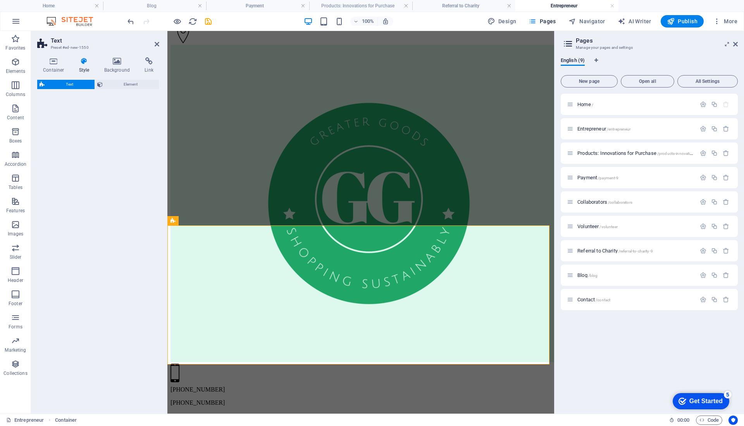
select select "preset-text-v2-default"
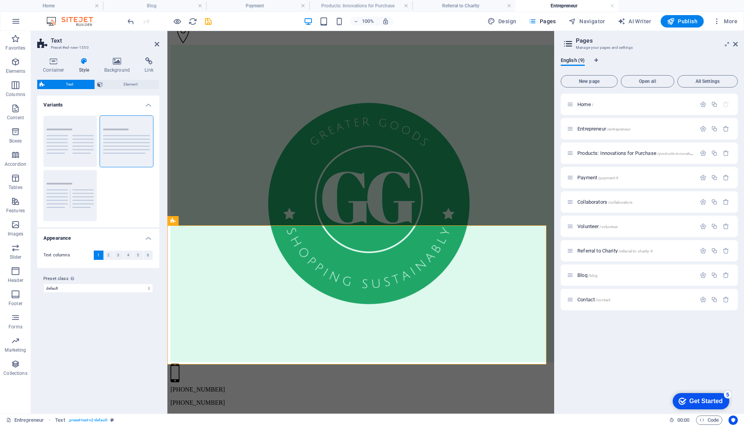
scroll to position [0, 0]
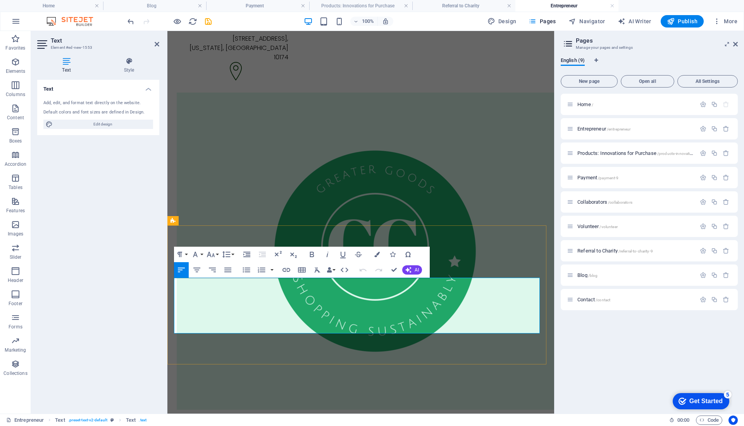
drag, startPoint x: 175, startPoint y: 281, endPoint x: 336, endPoint y: 327, distance: 167.5
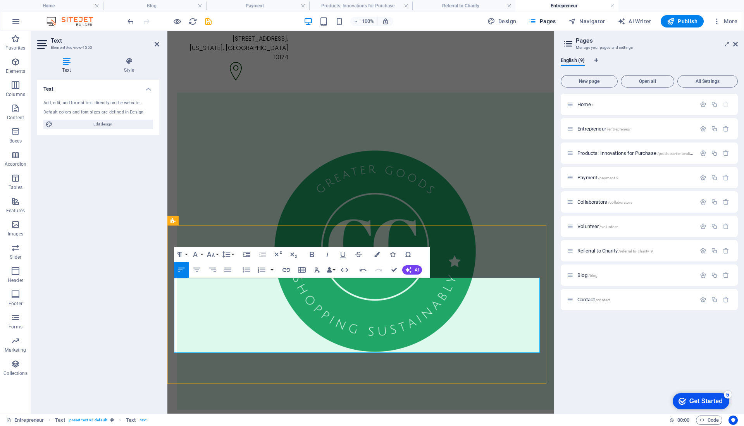
drag, startPoint x: 419, startPoint y: 291, endPoint x: 439, endPoint y: 288, distance: 20.4
click at [313, 252] on icon "button" at bounding box center [312, 254] width 4 height 5
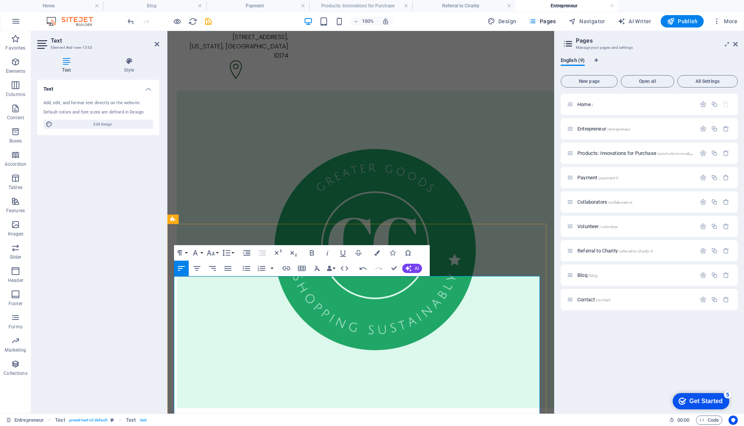
scroll to position [11, 0]
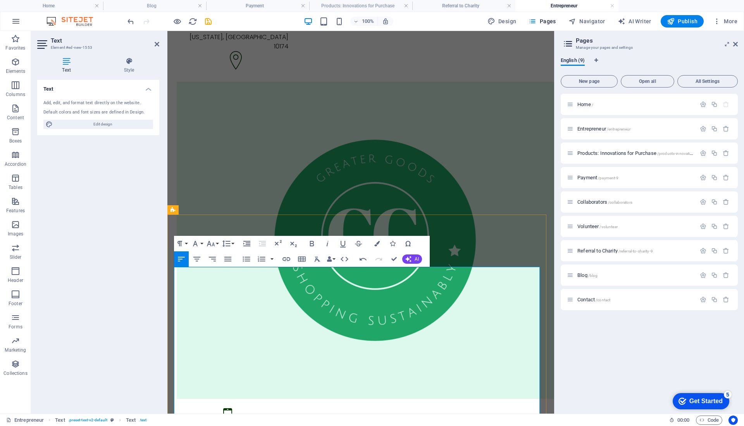
drag, startPoint x: 295, startPoint y: 399, endPoint x: 313, endPoint y: 400, distance: 17.8
click at [310, 243] on icon "button" at bounding box center [312, 243] width 4 height 5
click at [11, 65] on icon "button" at bounding box center [15, 61] width 9 height 9
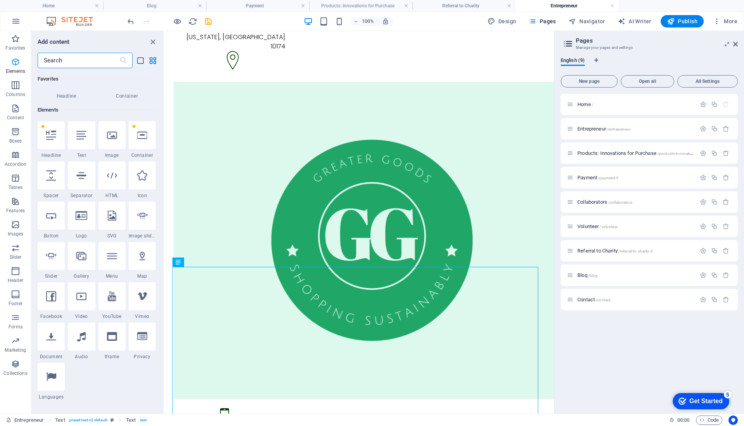
scroll to position [83, 0]
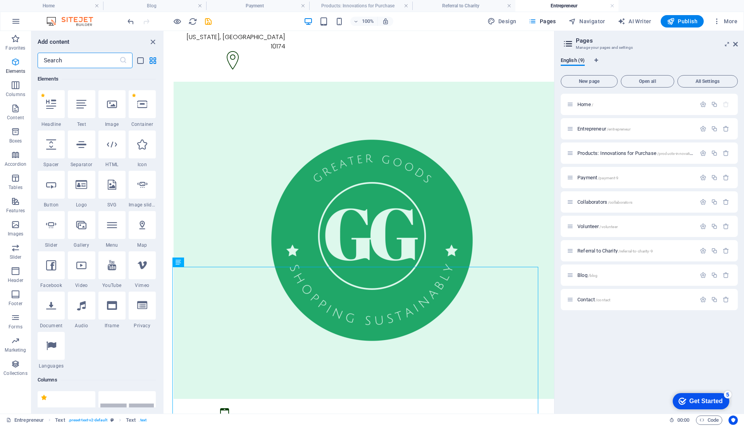
click at [15, 59] on icon "button" at bounding box center [15, 61] width 9 height 9
click at [16, 115] on p "Content" at bounding box center [15, 118] width 17 height 6
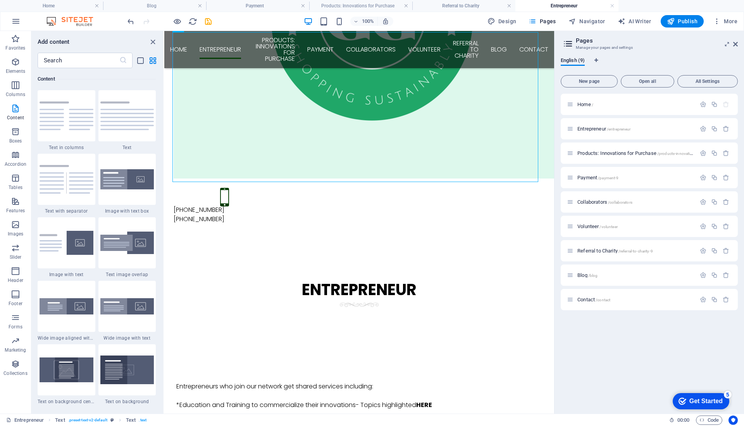
scroll to position [248, 0]
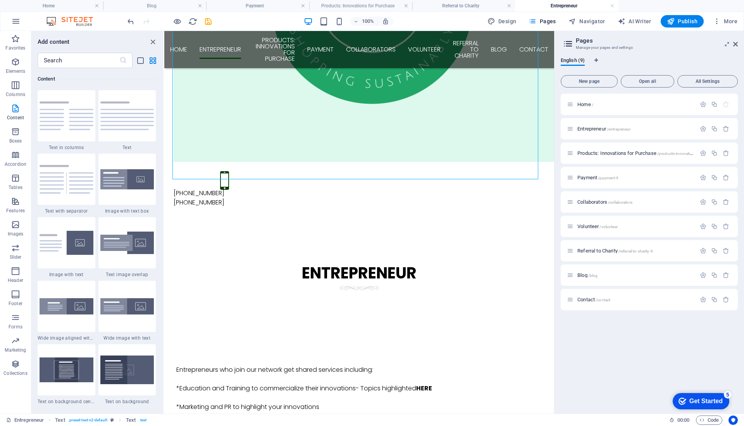
drag, startPoint x: 549, startPoint y: 200, endPoint x: 740, endPoint y: 363, distance: 250.9
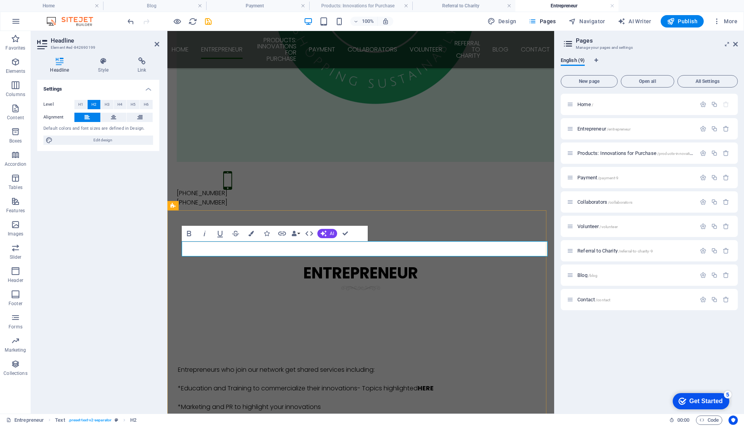
click at [522, 313] on div "Headline Entrepreneurs who join our network get shared services including: *Edu…" at bounding box center [360, 429] width 387 height 233
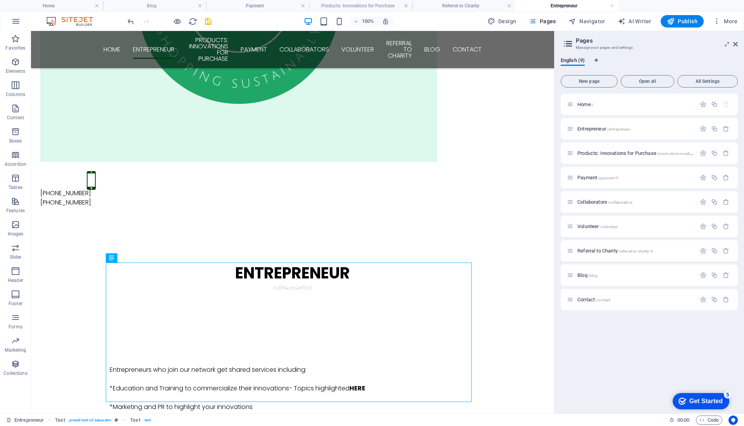
click at [294, 420] on div "Entrepreneur Text . preset-text-v2-separator Text . text" at bounding box center [334, 420] width 657 height 9
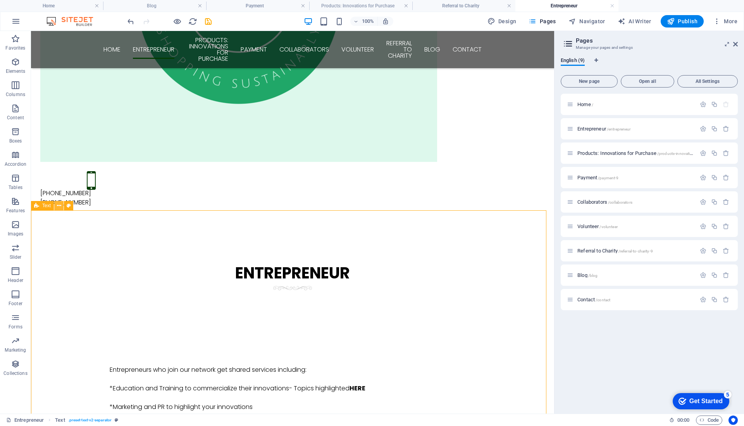
click at [60, 208] on icon at bounding box center [59, 206] width 4 height 8
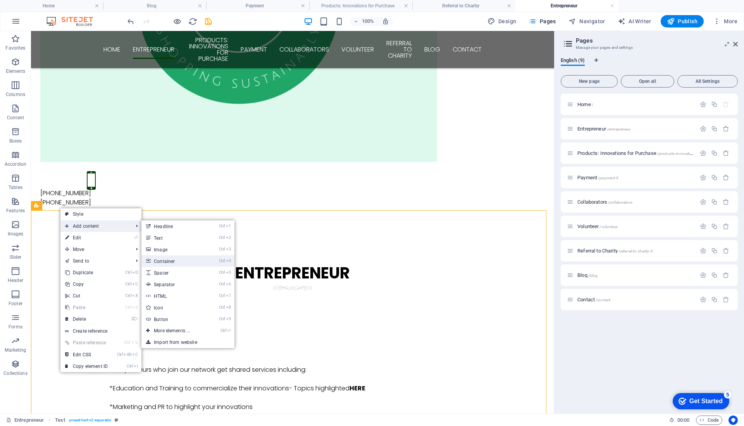
click at [167, 262] on link "Ctrl 4 Container" at bounding box center [173, 261] width 64 height 12
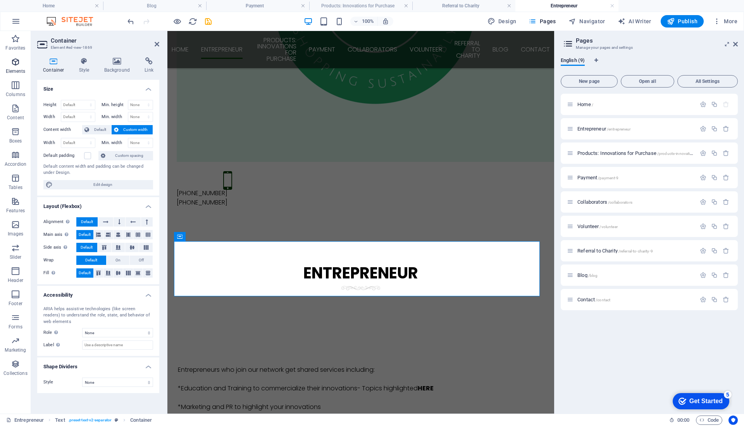
click at [10, 61] on span "Elements" at bounding box center [15, 66] width 31 height 19
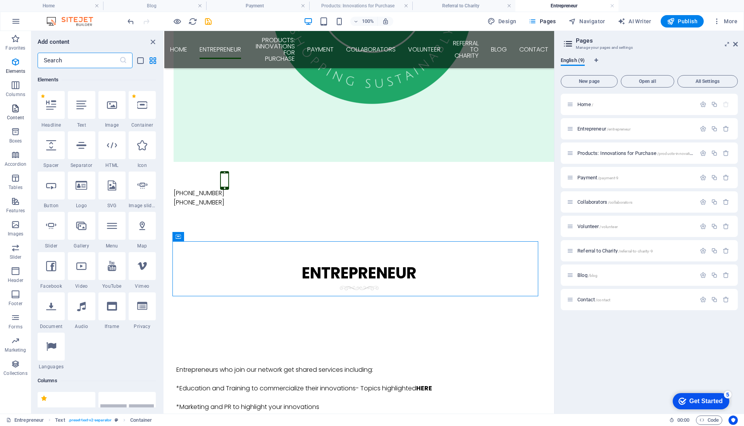
scroll to position [83, 0]
click at [13, 104] on icon "button" at bounding box center [15, 108] width 9 height 9
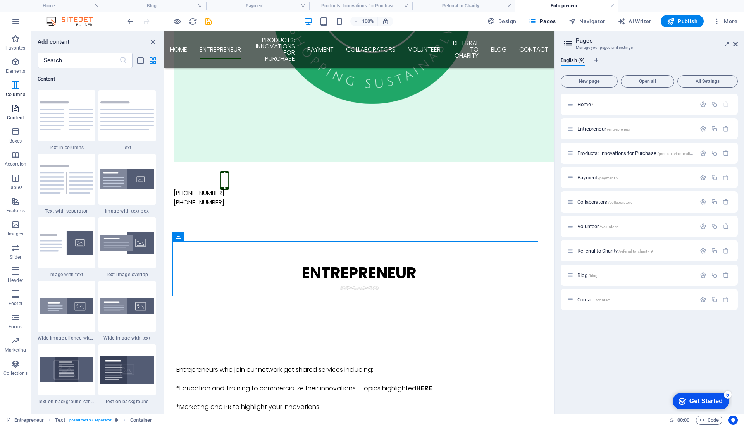
scroll to position [1356, 0]
click at [75, 170] on img at bounding box center [67, 179] width 54 height 29
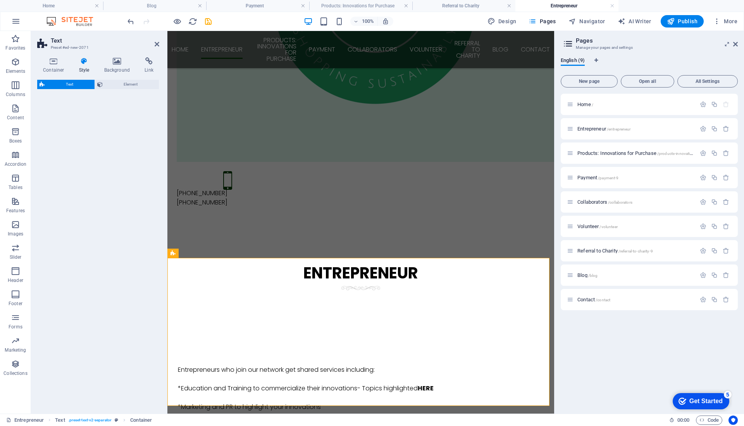
select select "rem"
select select "px"
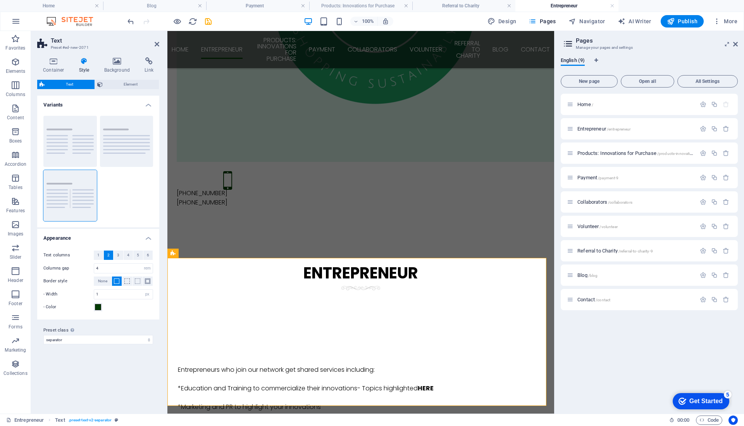
scroll to position [478, 0]
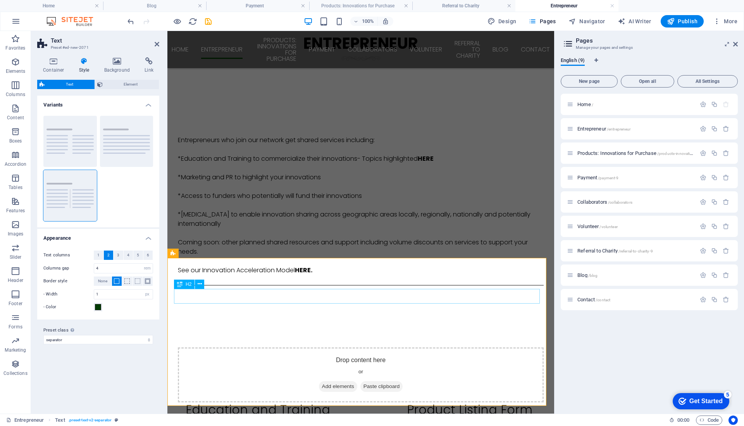
click at [198, 286] on icon at bounding box center [200, 284] width 4 height 8
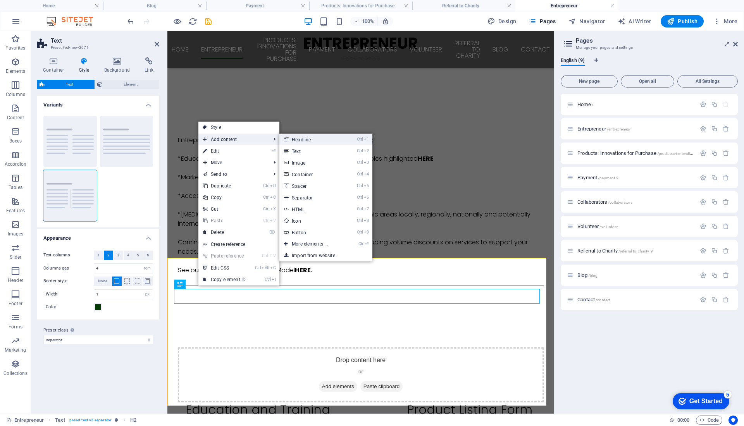
click at [300, 141] on link "Ctrl 1 Headline" at bounding box center [311, 140] width 64 height 12
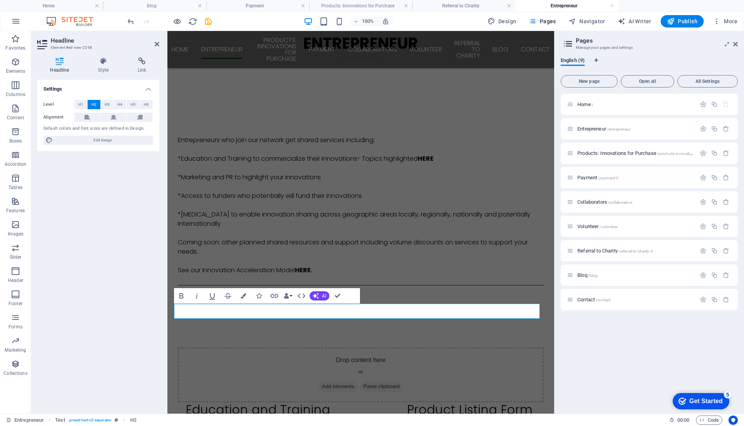
drag, startPoint x: 504, startPoint y: 311, endPoint x: 163, endPoint y: 305, distance: 340.2
click at [167, 305] on html "[STREET_ADDRESS][US_STATE] [PHONE_NUMBER] [PHONE_NUMBER] Home Entrepreneur Prod…" at bounding box center [360, 150] width 387 height 1194
click at [241, 296] on icon "button" at bounding box center [243, 295] width 5 height 5
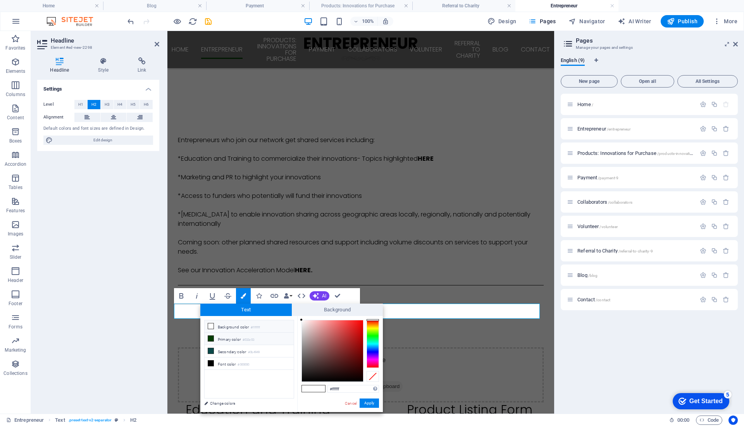
click at [213, 337] on span at bounding box center [211, 339] width 6 height 6
type input "#033c03"
click at [370, 403] on button "Apply" at bounding box center [369, 403] width 19 height 9
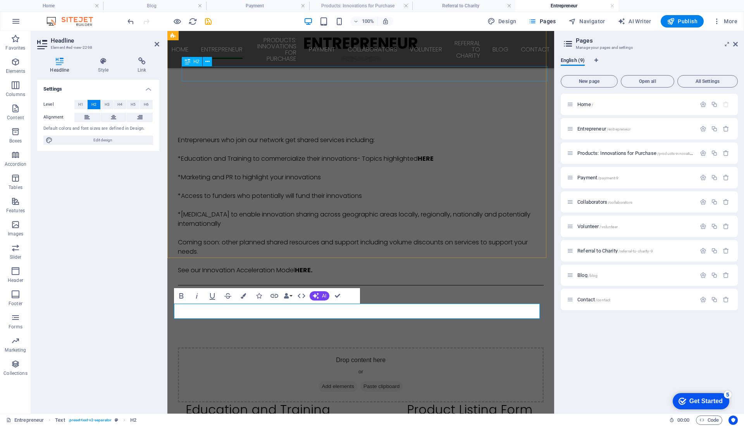
click at [286, 403] on div "Education and Training Product Listing Form" at bounding box center [369, 410] width 366 height 15
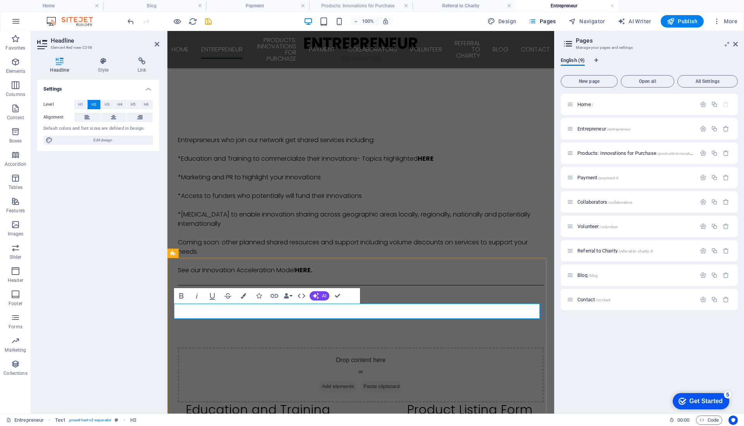
drag, startPoint x: 266, startPoint y: 310, endPoint x: 169, endPoint y: 303, distance: 97.5
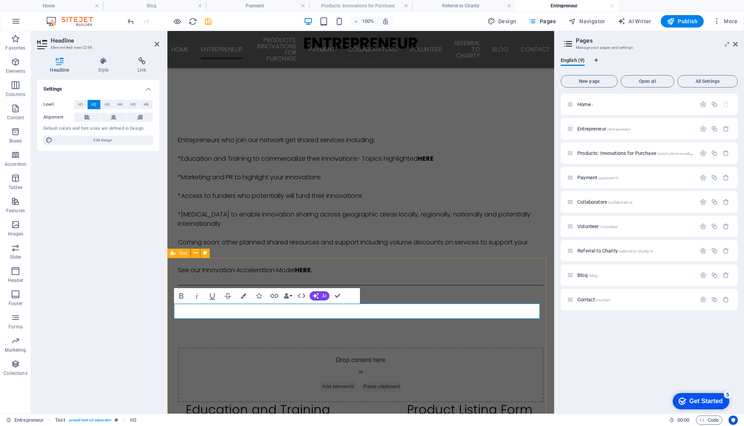
drag, startPoint x: 58, startPoint y: 279, endPoint x: 227, endPoint y: 296, distance: 170.2
click at [227, 296] on div "Bold Italic Underline Strikethrough Colors Icons Link Data Bindings Company Fir…" at bounding box center [259, 295] width 171 height 15
click at [81, 103] on span "H1" at bounding box center [80, 104] width 5 height 9
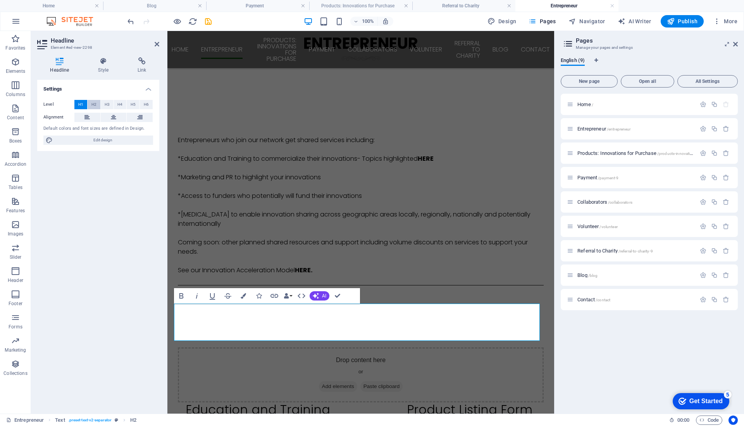
click at [91, 103] on span "H2" at bounding box center [93, 104] width 5 height 9
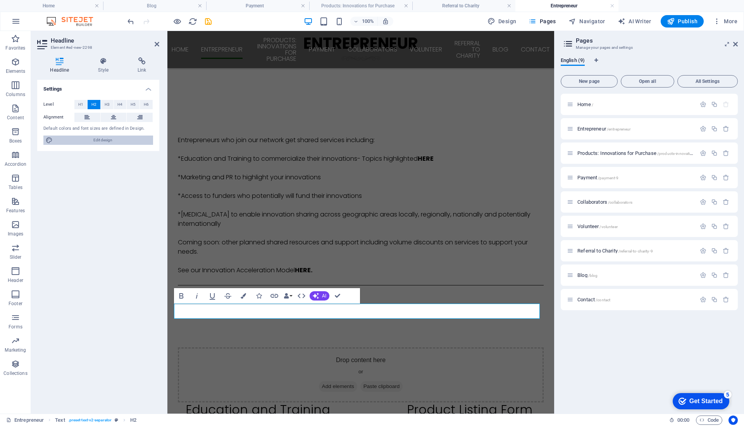
click at [96, 140] on span "Edit design" at bounding box center [103, 140] width 96 height 9
select select "px"
select select "300"
select select "px"
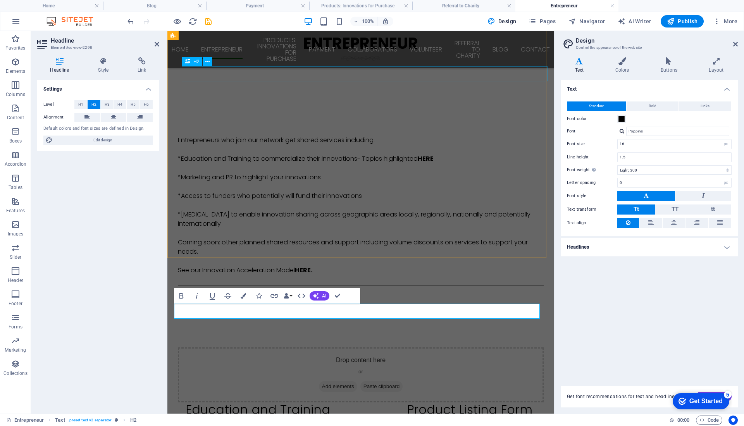
click at [200, 403] on div "Education and Training Product Listing Form" at bounding box center [369, 410] width 366 height 15
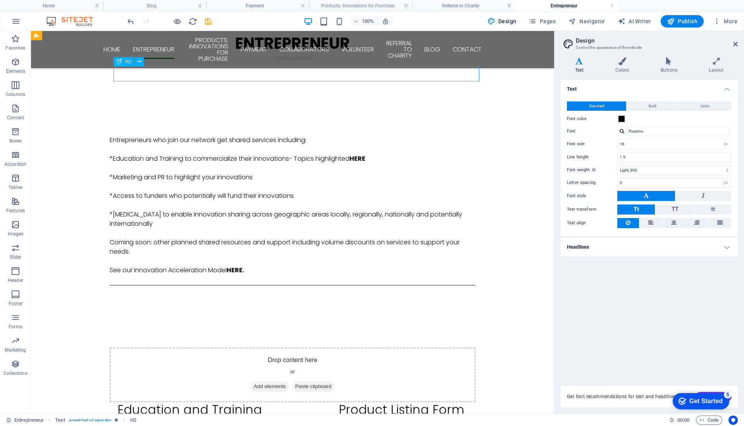
click at [200, 403] on div "Education and Training Product Listing Form" at bounding box center [300, 410] width 366 height 15
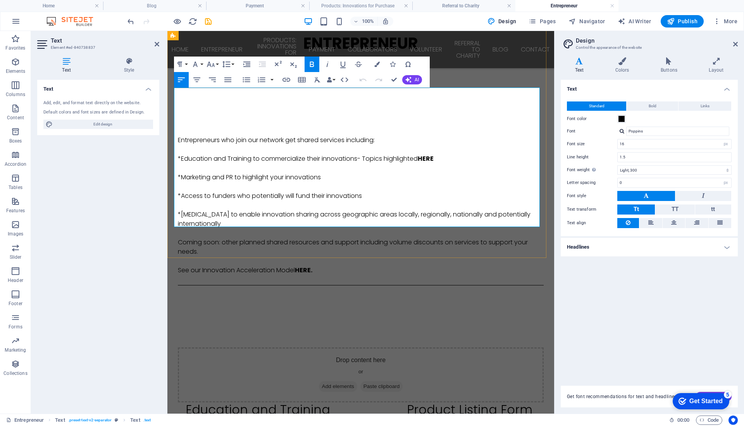
drag, startPoint x: 410, startPoint y: 99, endPoint x: 424, endPoint y: 100, distance: 13.6
click at [313, 61] on icon "button" at bounding box center [311, 64] width 9 height 9
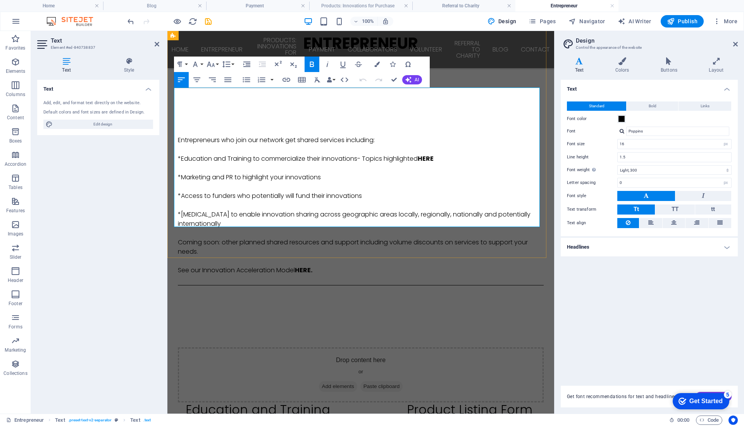
drag, startPoint x: 174, startPoint y: 91, endPoint x: 307, endPoint y: 107, distance: 133.4
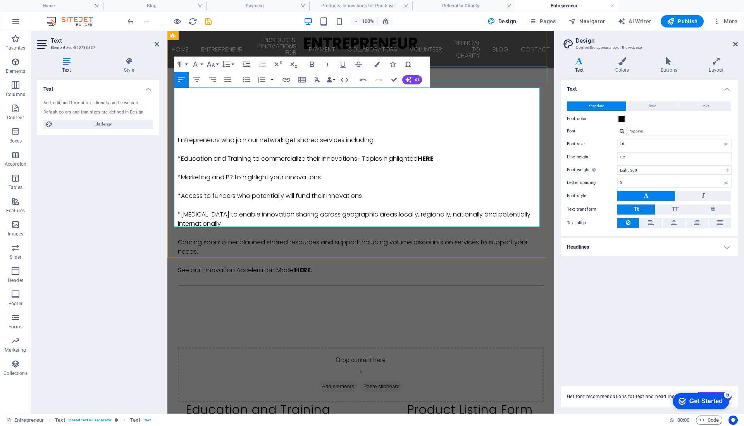
click at [465, 403] on div "Education and Training Product Listing Form" at bounding box center [369, 410] width 366 height 15
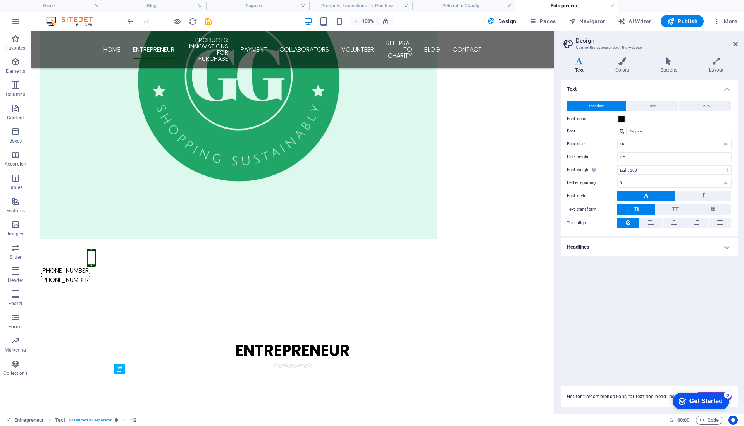
scroll to position [169, 0]
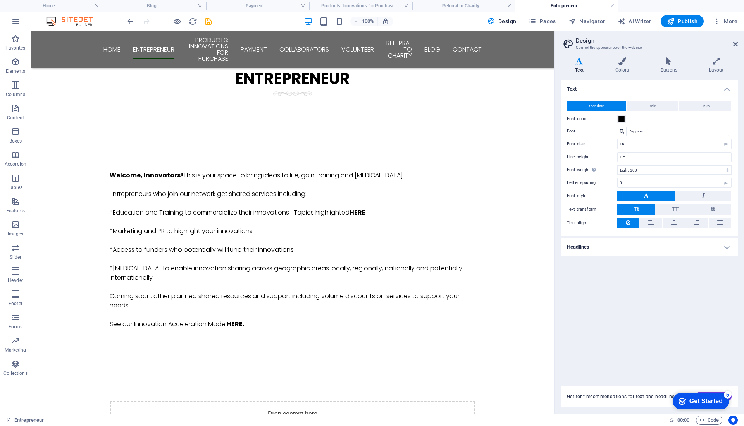
scroll to position [504, 0]
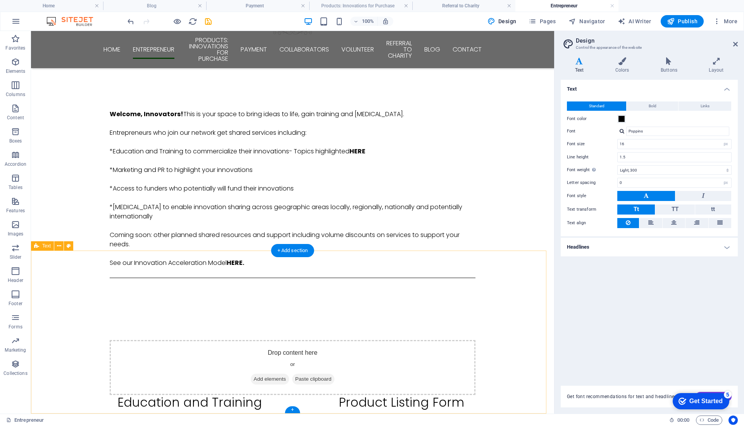
click at [296, 409] on div "+" at bounding box center [292, 409] width 15 height 7
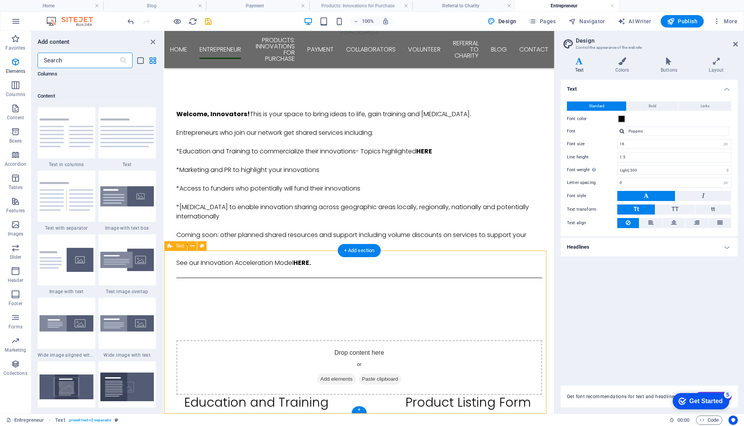
scroll to position [1356, 0]
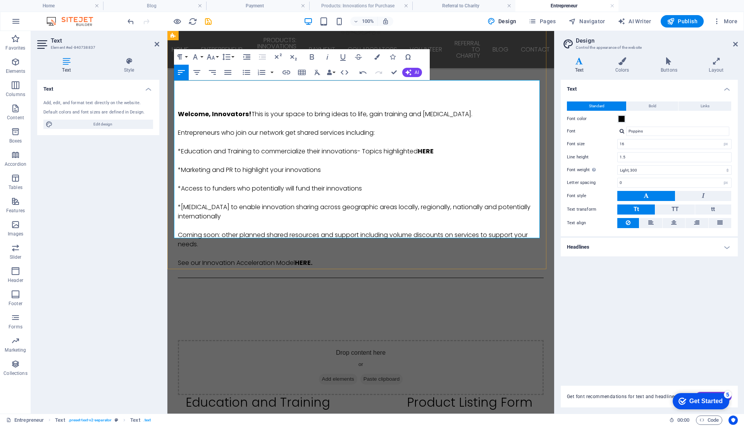
click at [373, 425] on p at bounding box center [458, 429] width 170 height 9
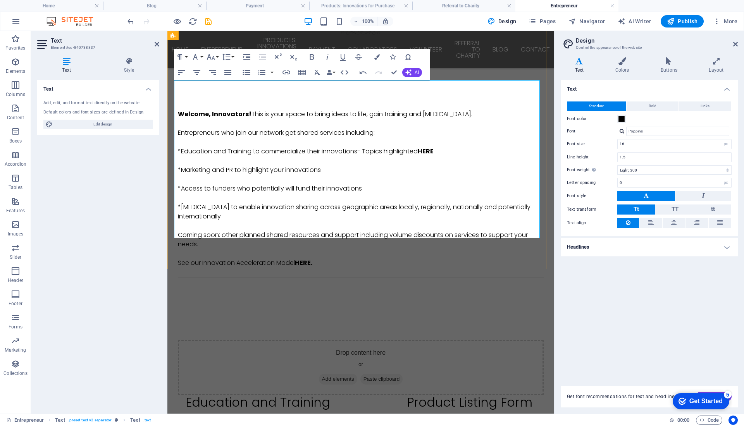
drag, startPoint x: 237, startPoint y: 148, endPoint x: 172, endPoint y: 145, distance: 65.1
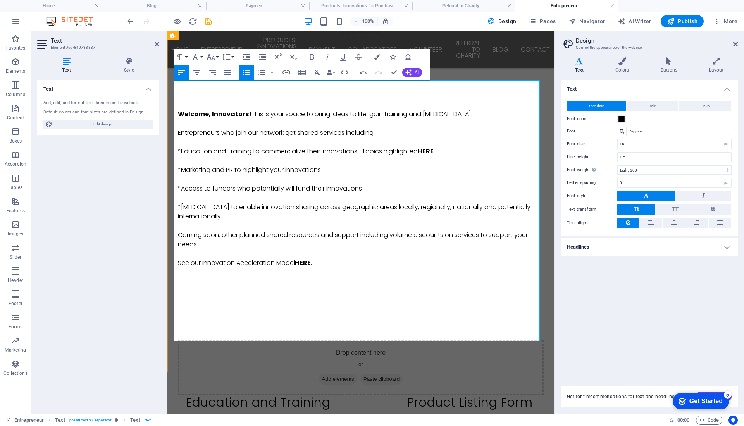
click at [206, 416] on p at bounding box center [263, 420] width 170 height 9
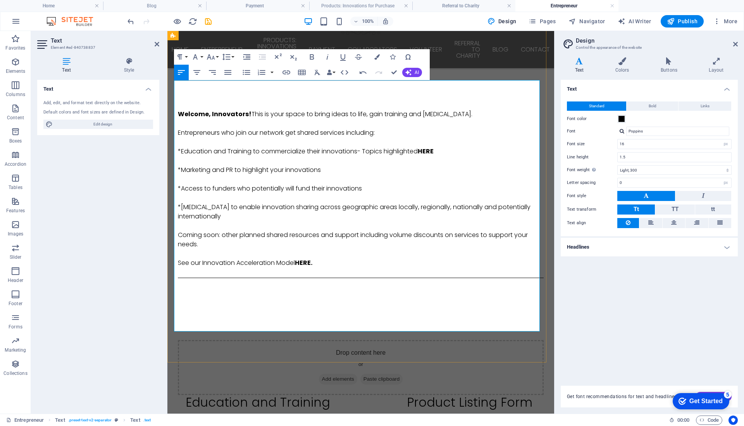
drag, startPoint x: 375, startPoint y: 84, endPoint x: 441, endPoint y: 81, distance: 66.3
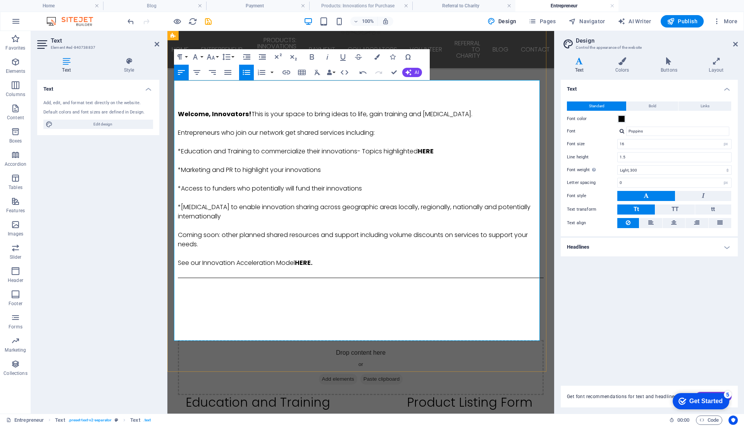
drag, startPoint x: 504, startPoint y: 105, endPoint x: 365, endPoint y: 90, distance: 139.9
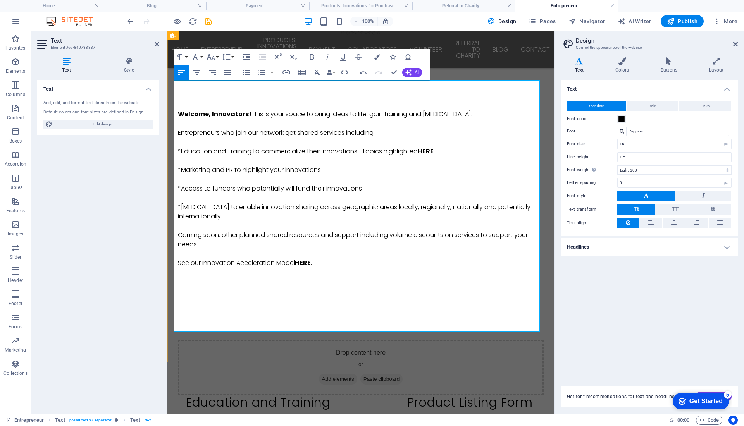
drag, startPoint x: 273, startPoint y: 138, endPoint x: 289, endPoint y: 139, distance: 16.7
click at [309, 52] on icon "button" at bounding box center [311, 56] width 9 height 9
click at [527, 395] on div "Education and Training Product Listing Form" at bounding box center [369, 402] width 366 height 15
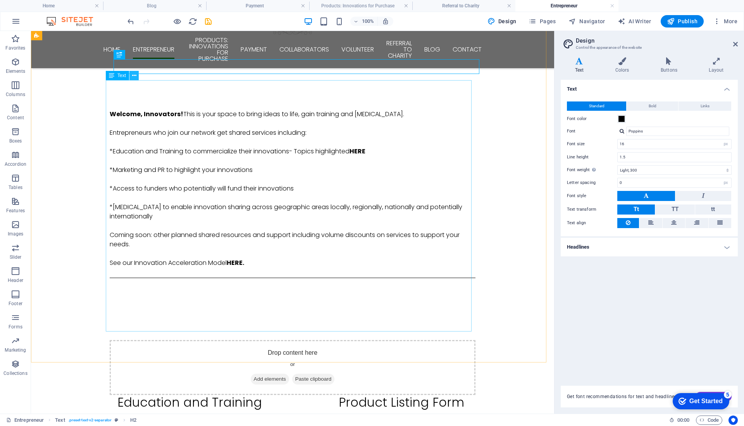
click at [136, 74] on button at bounding box center [133, 75] width 9 height 9
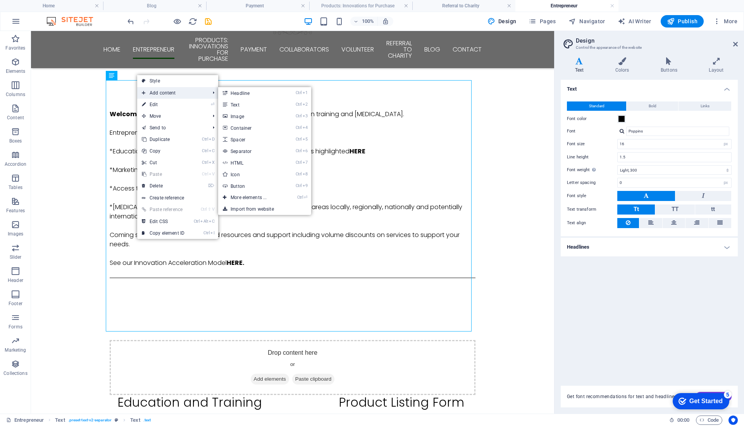
click at [151, 94] on span "Add content" at bounding box center [171, 93] width 69 height 12
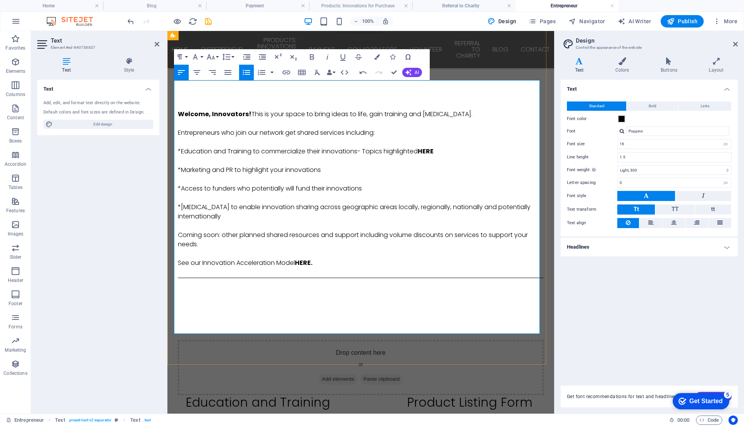
drag, startPoint x: 377, startPoint y: 85, endPoint x: 497, endPoint y: 85, distance: 120.5
click at [497, 416] on li "Technology to accelerate the business" at bounding box center [461, 420] width 164 height 9
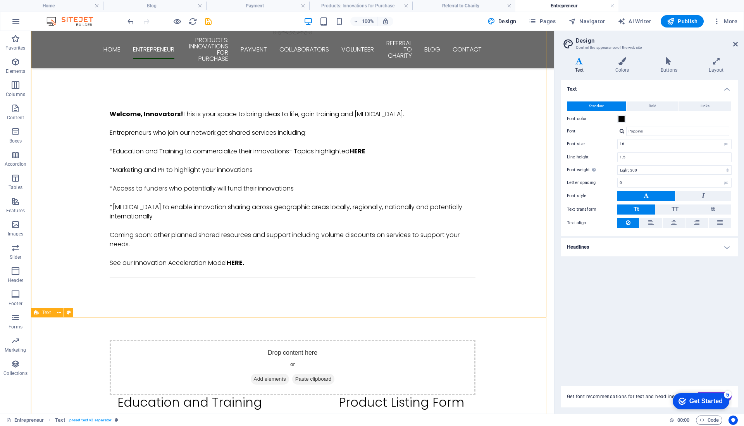
click at [46, 315] on span "Text" at bounding box center [46, 312] width 9 height 5
click at [57, 313] on icon at bounding box center [59, 313] width 4 height 8
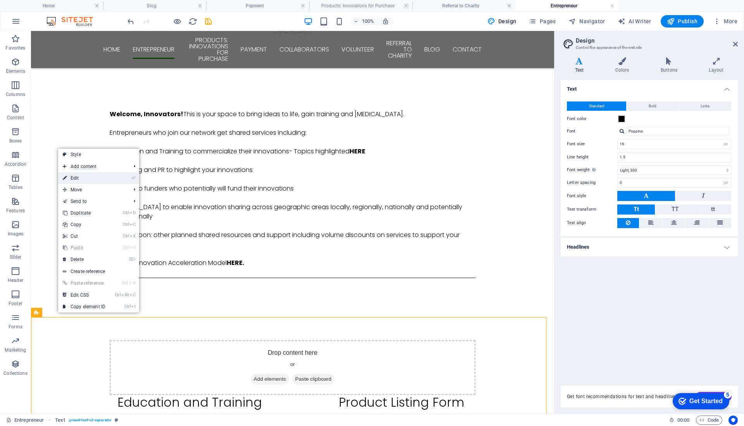
click at [73, 175] on link "⏎ Edit" at bounding box center [84, 178] width 52 height 12
select select "rem"
select select "px"
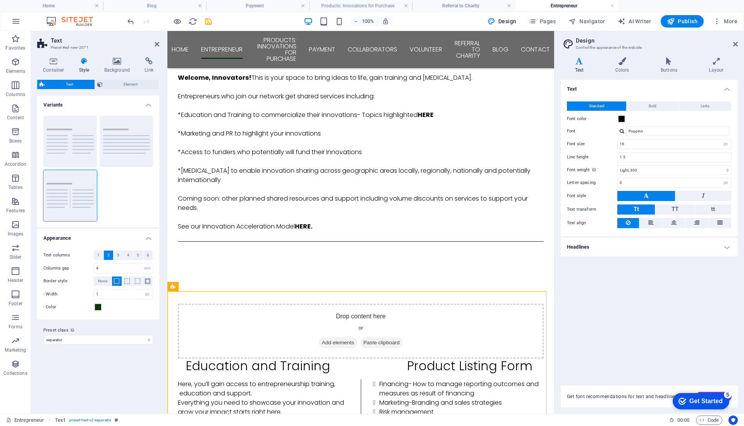
drag, startPoint x: 219, startPoint y: 317, endPoint x: 212, endPoint y: 357, distance: 40.4
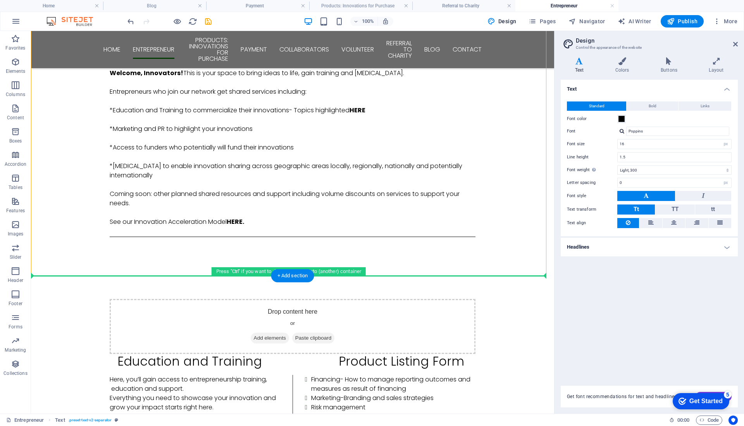
drag, startPoint x: 102, startPoint y: 274, endPoint x: 242, endPoint y: 291, distance: 140.9
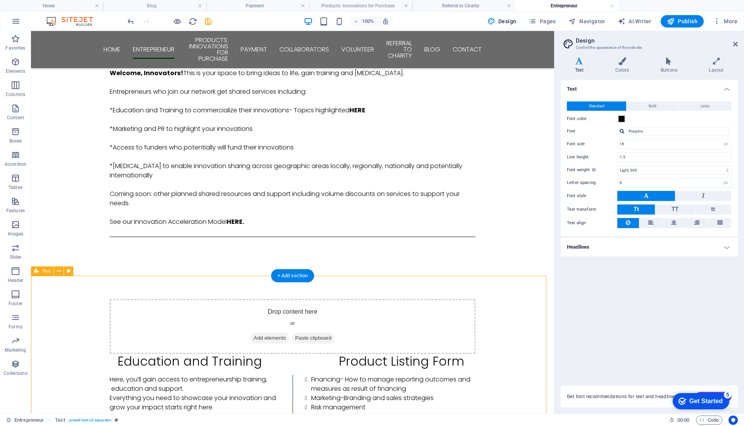
drag, startPoint x: 265, startPoint y: 276, endPoint x: 260, endPoint y: 308, distance: 32.9
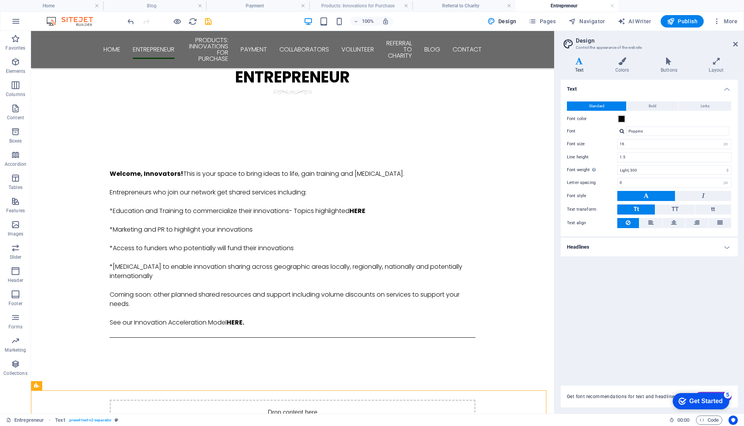
scroll to position [383, 0]
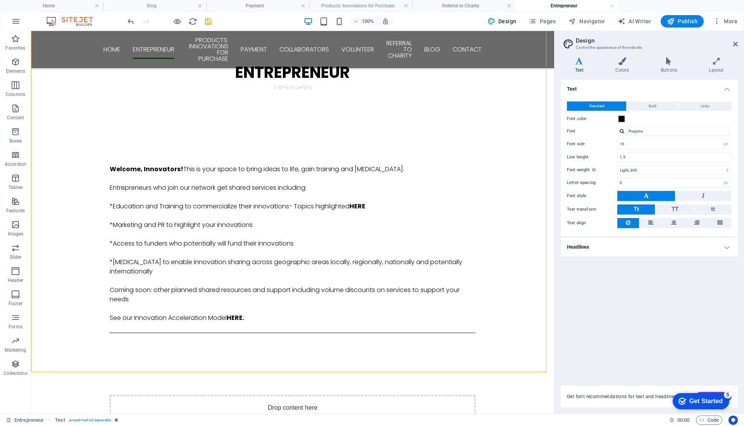
scroll to position [449, 0]
drag, startPoint x: 549, startPoint y: 226, endPoint x: 588, endPoint y: 283, distance: 68.8
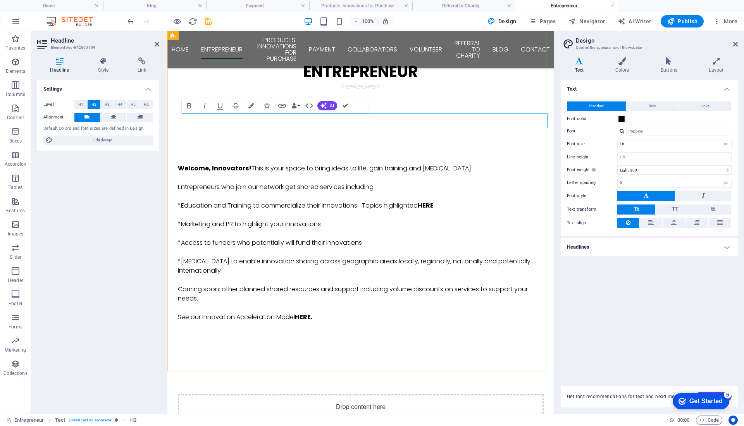
drag, startPoint x: 400, startPoint y: 119, endPoint x: 520, endPoint y: 122, distance: 120.1
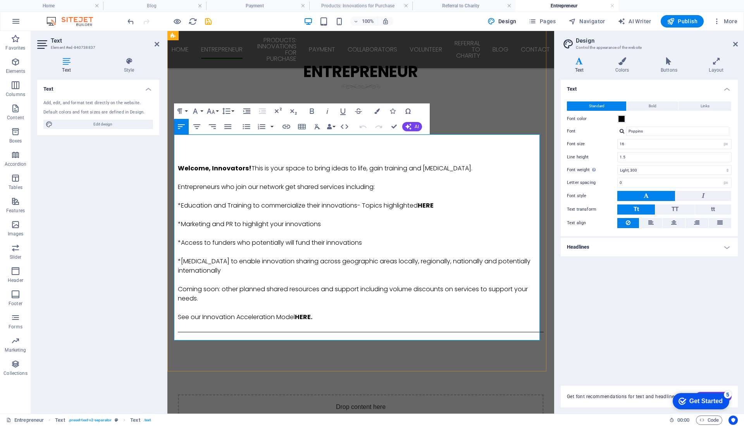
drag, startPoint x: 370, startPoint y: 203, endPoint x: 450, endPoint y: 208, distance: 79.9
click at [308, 112] on icon "button" at bounding box center [311, 111] width 9 height 9
click at [515, 394] on div "Drop content here or Add elements Paste clipboard" at bounding box center [361, 421] width 366 height 55
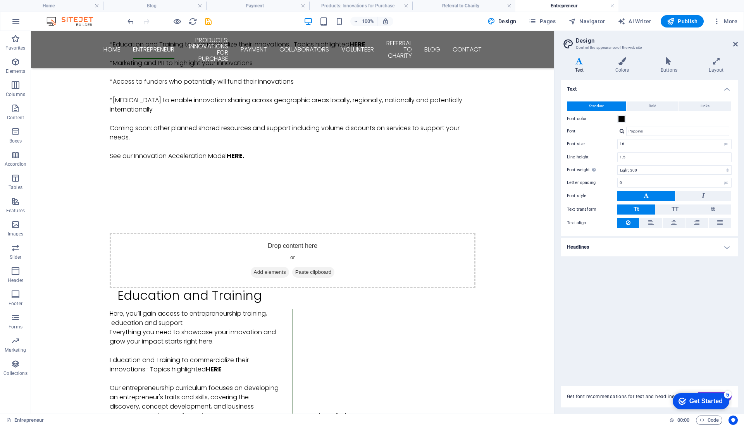
scroll to position [618, 0]
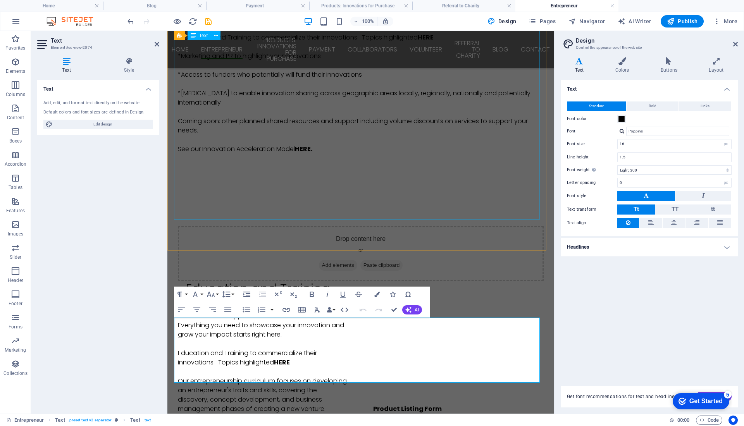
click at [527, 302] on div "Here, you’ll gain access to entrepreneurship training, education and support. E…" at bounding box center [361, 427] width 366 height 251
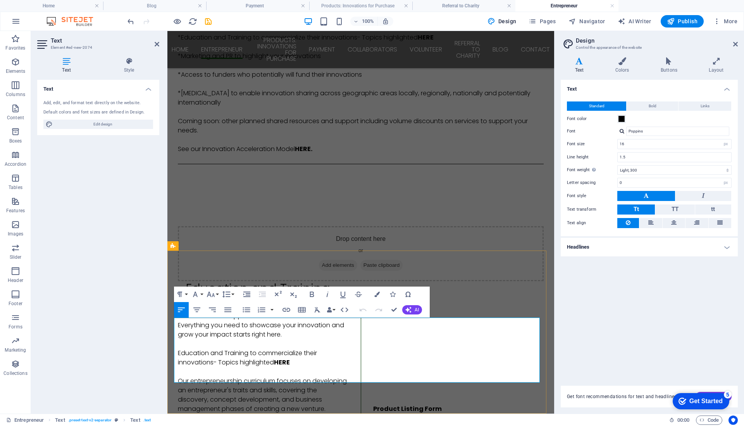
drag, startPoint x: 369, startPoint y: 323, endPoint x: 424, endPoint y: 375, distance: 75.4
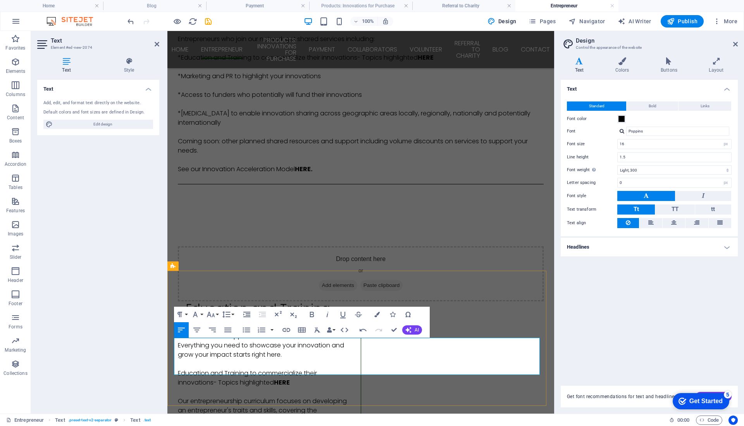
drag, startPoint x: 370, startPoint y: 342, endPoint x: 536, endPoint y: 363, distance: 167.1
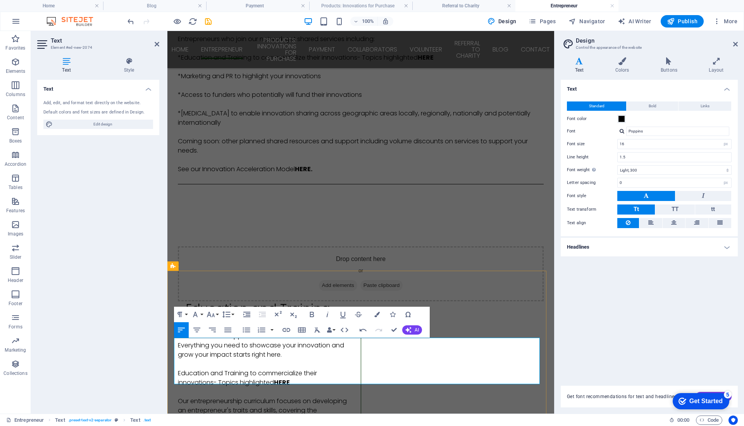
drag, startPoint x: 475, startPoint y: 370, endPoint x: 491, endPoint y: 370, distance: 15.9
click at [308, 315] on icon "button" at bounding box center [311, 314] width 9 height 9
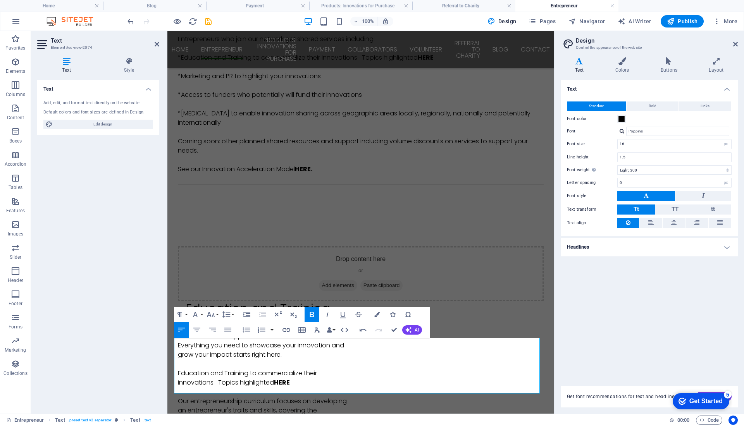
click at [313, 315] on icon "button" at bounding box center [311, 314] width 9 height 9
drag, startPoint x: 420, startPoint y: 388, endPoint x: 369, endPoint y: 387, distance: 50.4
click at [315, 314] on icon "button" at bounding box center [311, 314] width 9 height 9
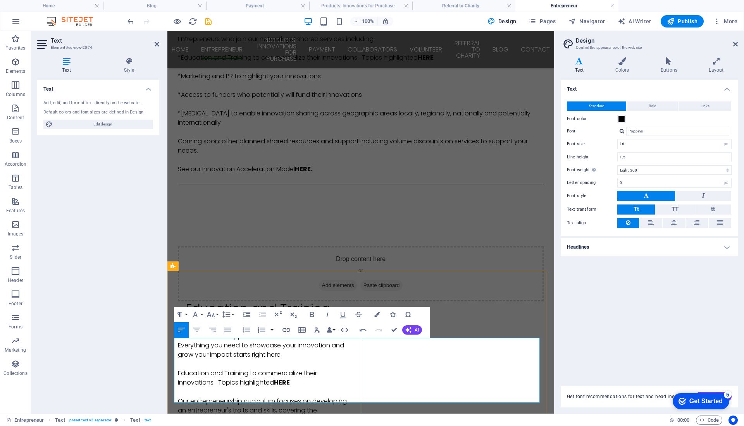
drag, startPoint x: 391, startPoint y: 378, endPoint x: 411, endPoint y: 379, distance: 20.6
click at [315, 316] on icon "button" at bounding box center [311, 314] width 9 height 9
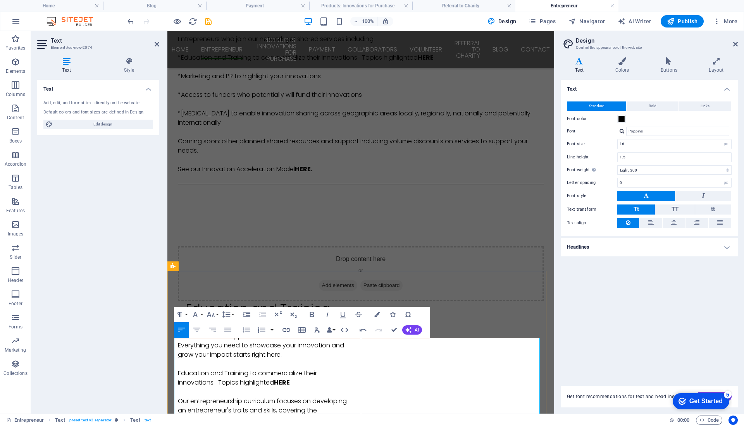
drag, startPoint x: 460, startPoint y: 343, endPoint x: 367, endPoint y: 344, distance: 93.0
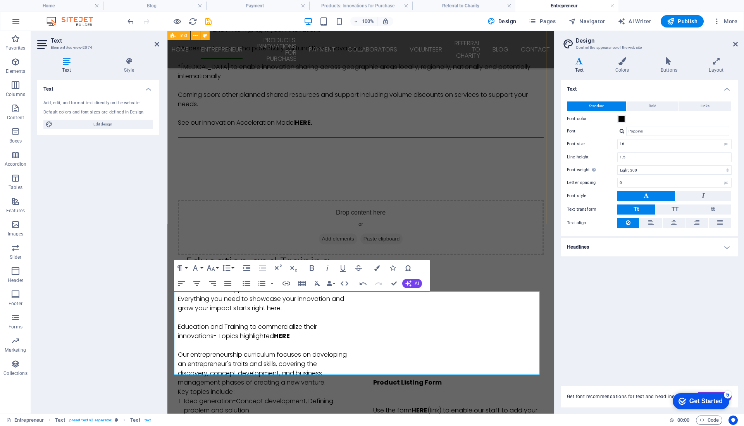
click at [528, 214] on div "Drop content here or Add elements Paste clipboard Education and Training Here, …" at bounding box center [360, 363] width 387 height 389
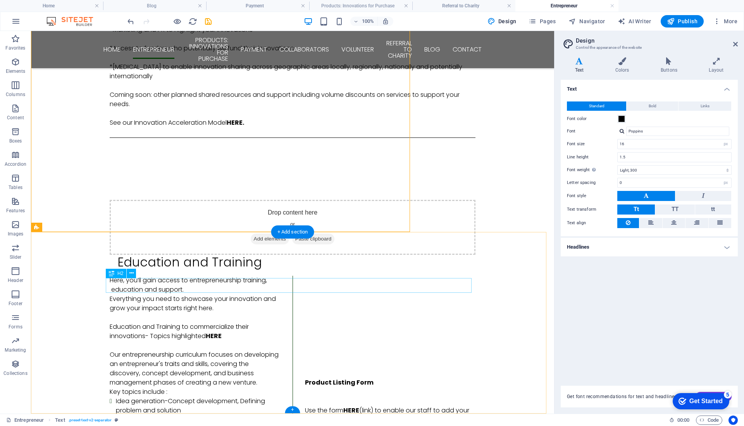
scroll to position [636, 0]
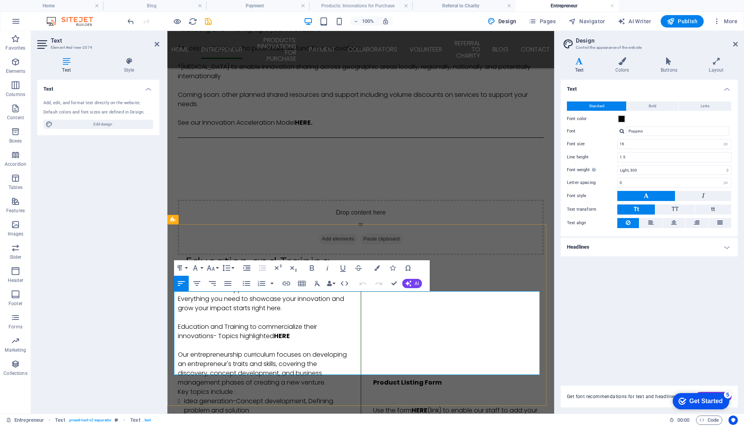
drag, startPoint x: 177, startPoint y: 346, endPoint x: 332, endPoint y: 368, distance: 156.6
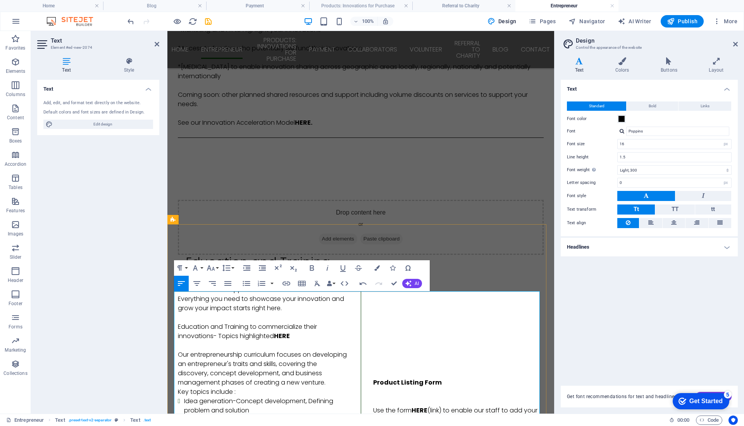
drag, startPoint x: 203, startPoint y: 354, endPoint x: 300, endPoint y: 351, distance: 96.9
click at [308, 268] on icon "button" at bounding box center [311, 267] width 9 height 9
drag, startPoint x: 203, startPoint y: 363, endPoint x: 275, endPoint y: 362, distance: 71.7
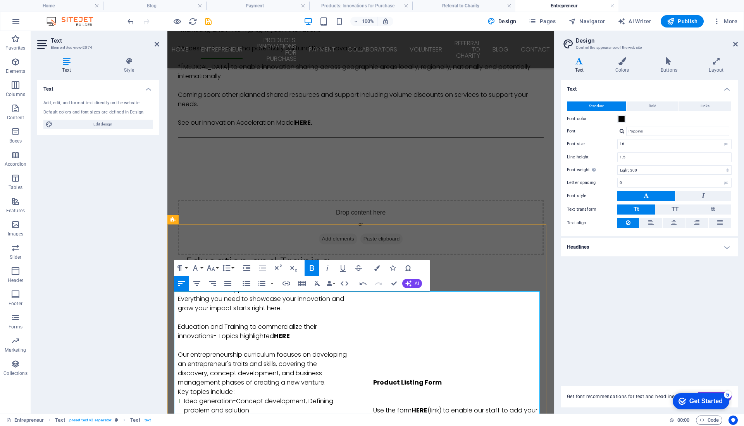
click at [311, 265] on icon "button" at bounding box center [311, 267] width 9 height 9
drag, startPoint x: 205, startPoint y: 392, endPoint x: 274, endPoint y: 389, distance: 69.0
click at [311, 267] on icon "button" at bounding box center [311, 267] width 9 height 9
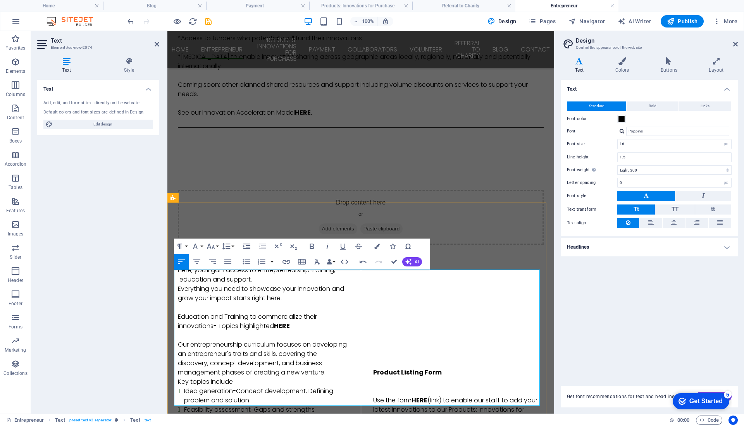
scroll to position [666, 0]
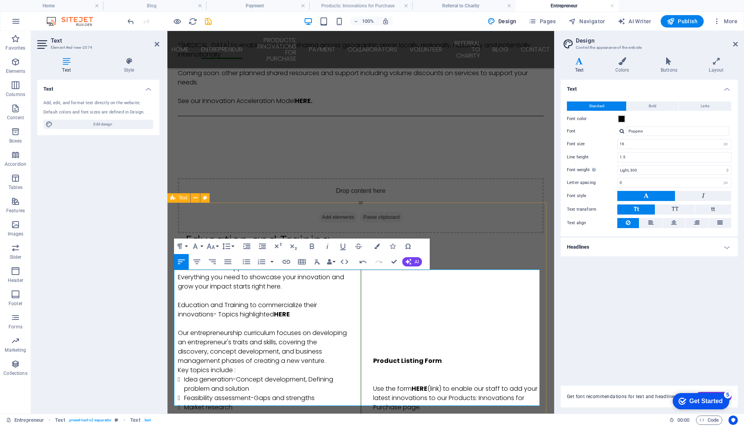
drag, startPoint x: 277, startPoint y: 390, endPoint x: 170, endPoint y: 387, distance: 107.3
click at [309, 245] on icon "button" at bounding box center [311, 246] width 9 height 9
drag, startPoint x: 380, startPoint y: 284, endPoint x: 419, endPoint y: 286, distance: 39.6
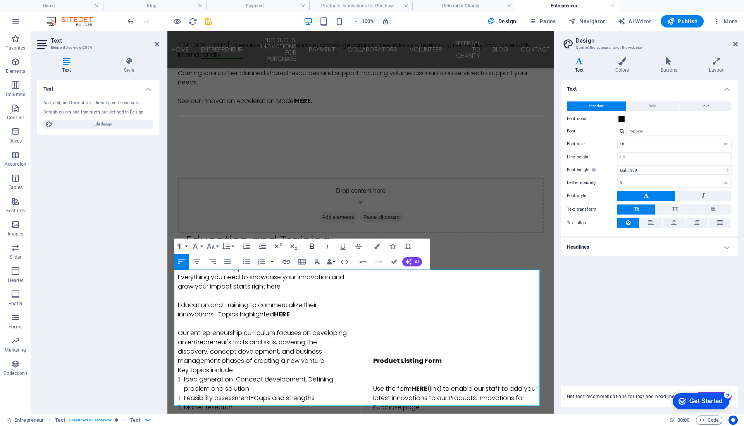
click at [311, 244] on icon "button" at bounding box center [312, 246] width 4 height 5
drag, startPoint x: 407, startPoint y: 274, endPoint x: 440, endPoint y: 274, distance: 33.3
click at [313, 241] on button "Bold" at bounding box center [312, 246] width 15 height 15
drag, startPoint x: 401, startPoint y: 312, endPoint x: 455, endPoint y: 310, distance: 53.5
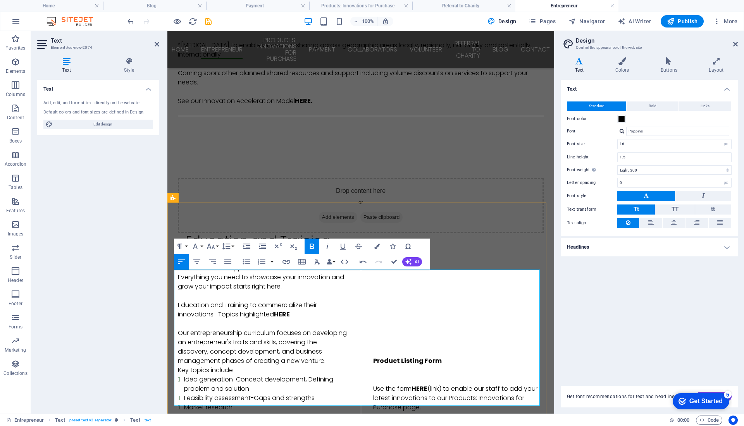
click at [312, 245] on icon "button" at bounding box center [311, 246] width 9 height 9
click at [310, 244] on icon "button" at bounding box center [312, 246] width 4 height 5
drag, startPoint x: 403, startPoint y: 320, endPoint x: 453, endPoint y: 320, distance: 49.6
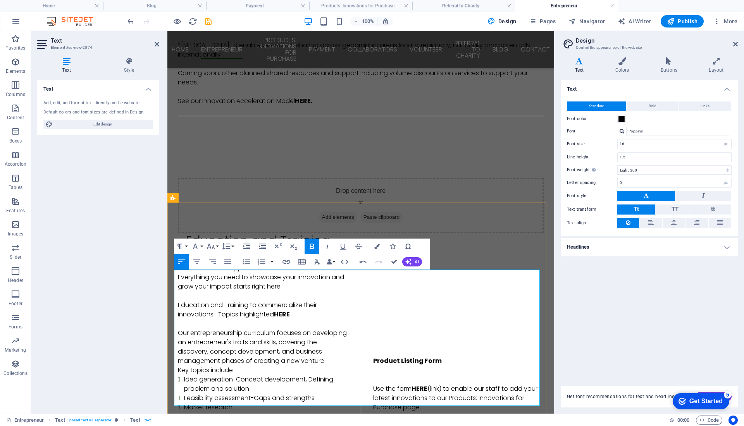
click at [311, 245] on icon "button" at bounding box center [311, 246] width 9 height 9
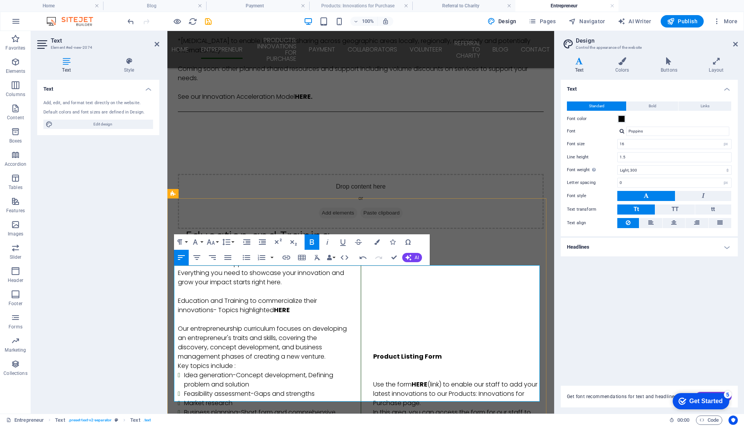
scroll to position [673, 0]
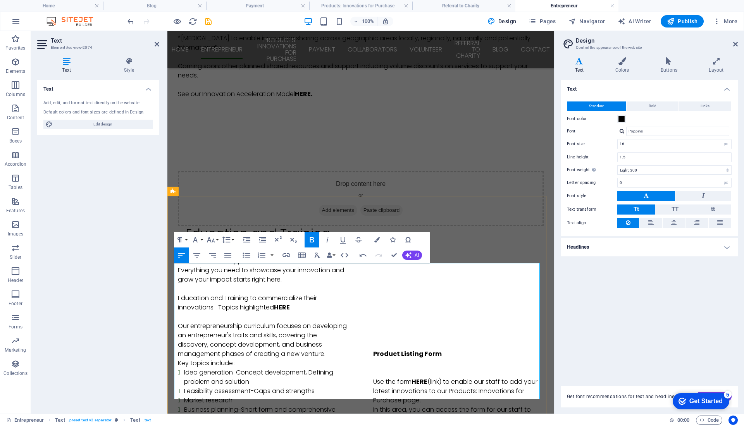
drag, startPoint x: 184, startPoint y: 401, endPoint x: 257, endPoint y: 398, distance: 73.7
click at [309, 239] on icon "button" at bounding box center [311, 239] width 9 height 9
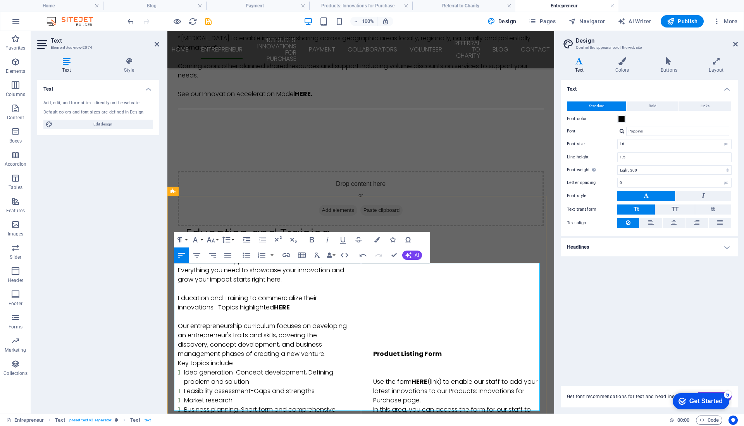
drag, startPoint x: 203, startPoint y: 385, endPoint x: 276, endPoint y: 384, distance: 73.2
click at [307, 240] on icon "button" at bounding box center [311, 239] width 9 height 9
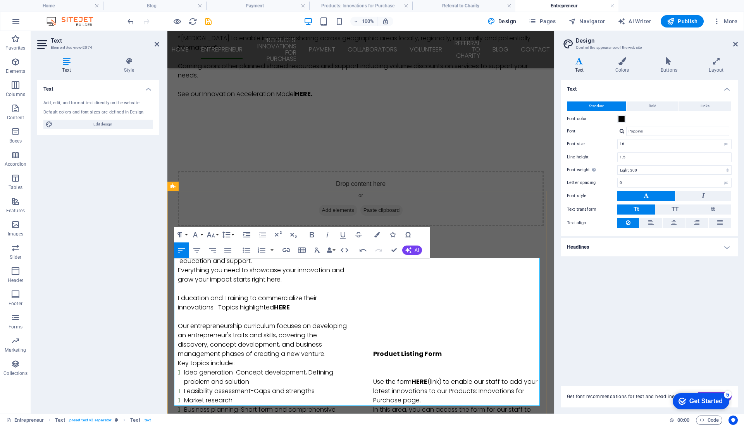
scroll to position [677, 0]
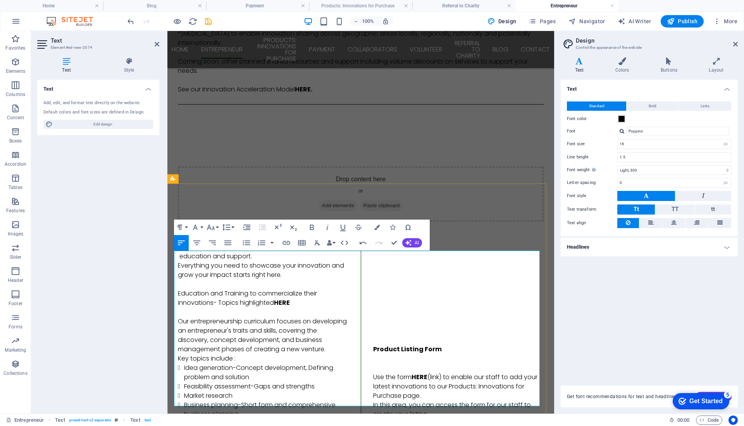
scroll to position [685, 0]
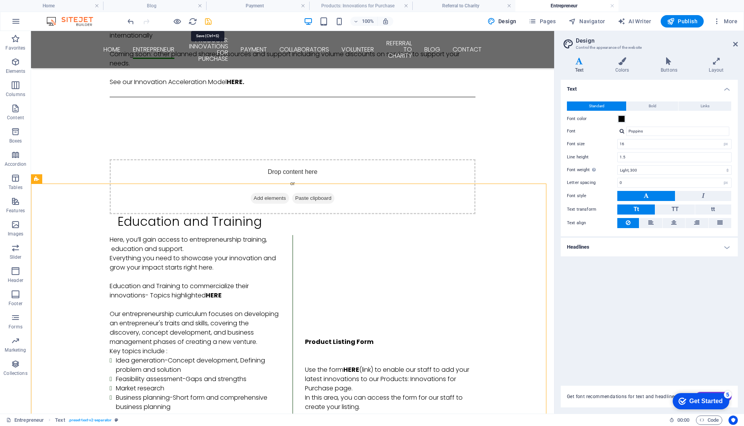
click at [207, 20] on icon "save" at bounding box center [208, 21] width 9 height 9
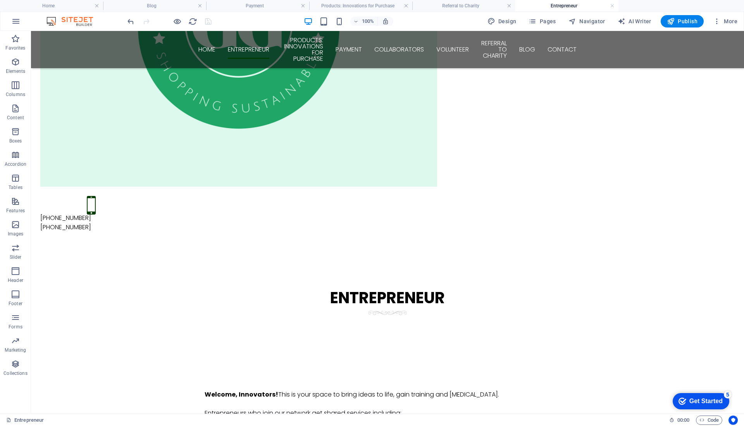
scroll to position [220, 0]
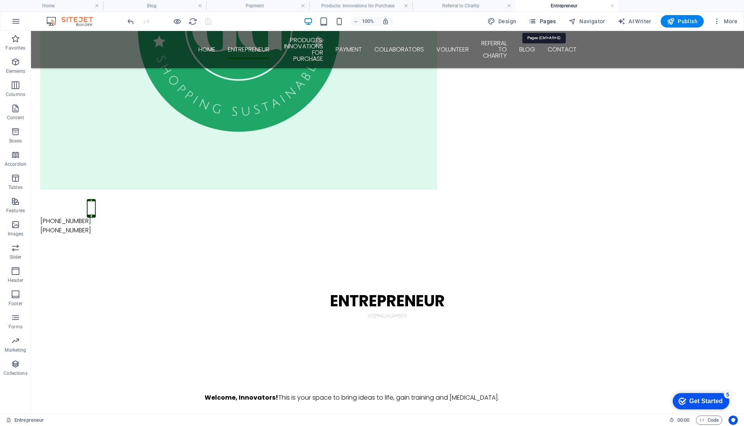
click at [545, 19] on span "Pages" at bounding box center [541, 21] width 27 height 8
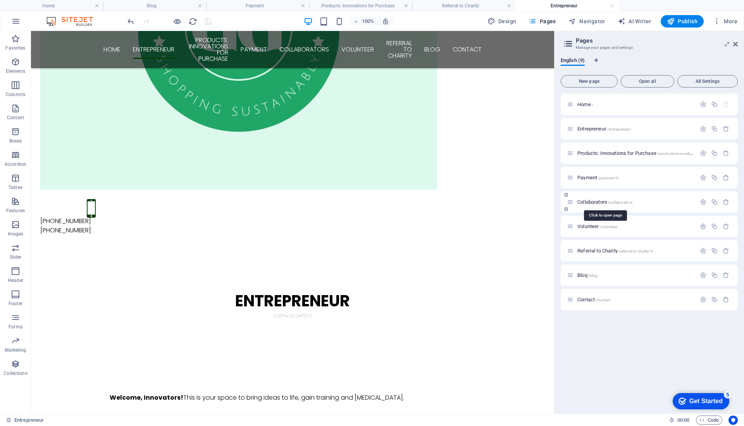
click at [588, 201] on span "Collaborators /collaborators" at bounding box center [604, 202] width 55 height 6
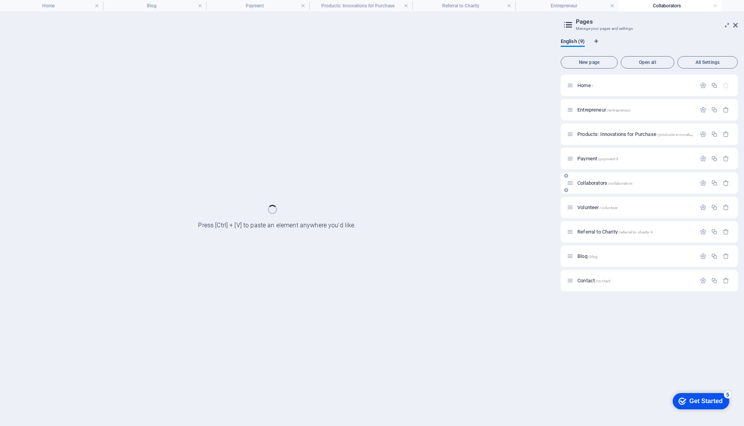
scroll to position [0, 0]
click at [588, 201] on div "Volunteer /volunteer" at bounding box center [649, 207] width 177 height 21
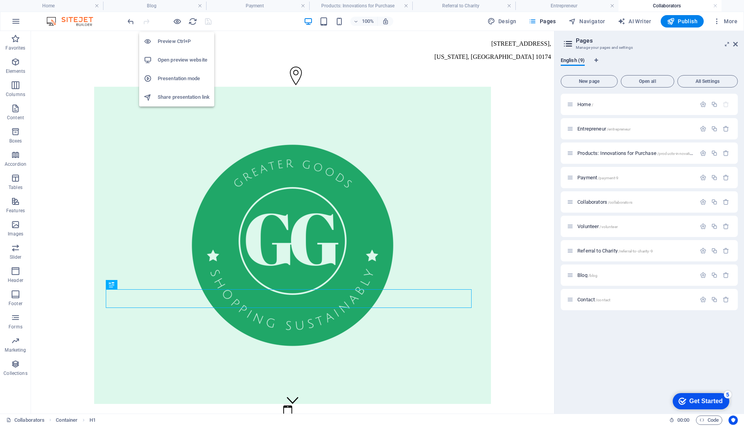
click at [175, 58] on h6 "Open preview website" at bounding box center [184, 59] width 52 height 9
